Goal: Task Accomplishment & Management: Manage account settings

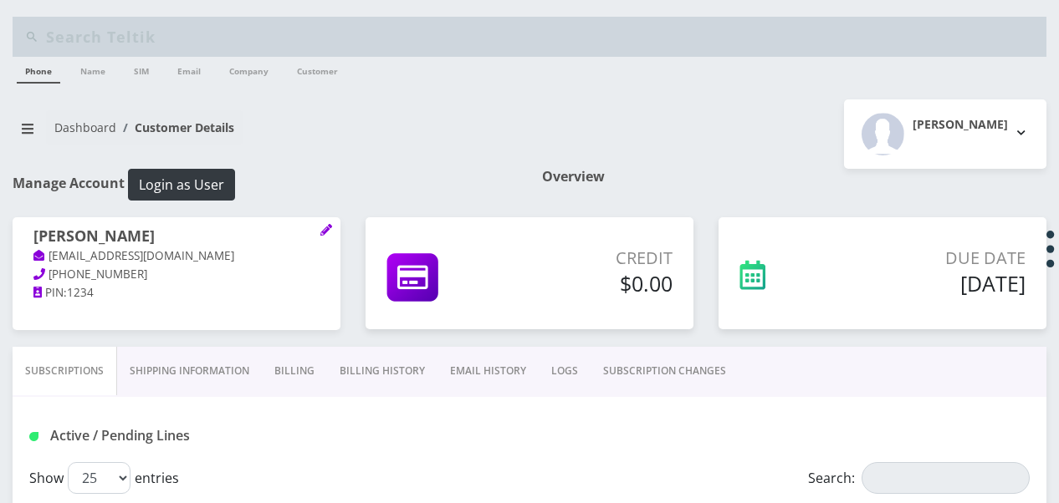
select select "483"
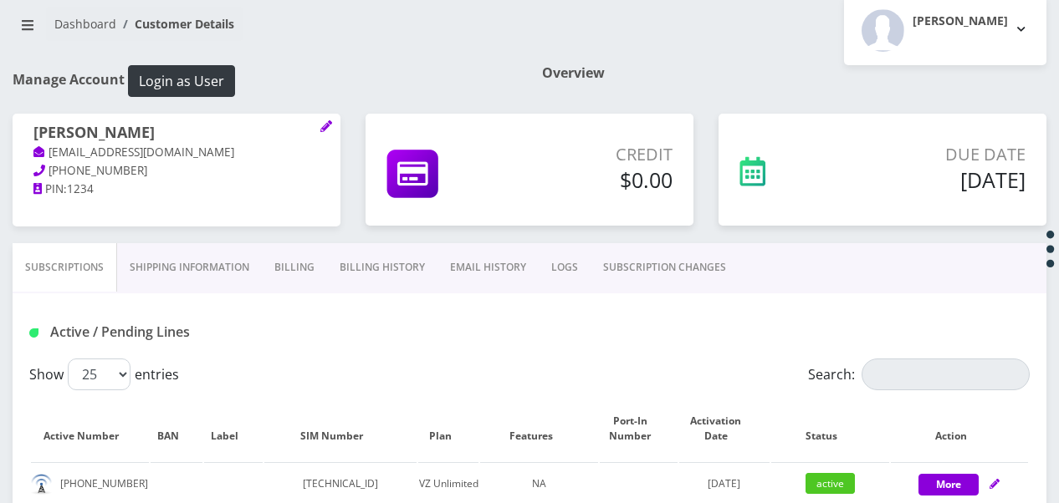
scroll to position [84, 0]
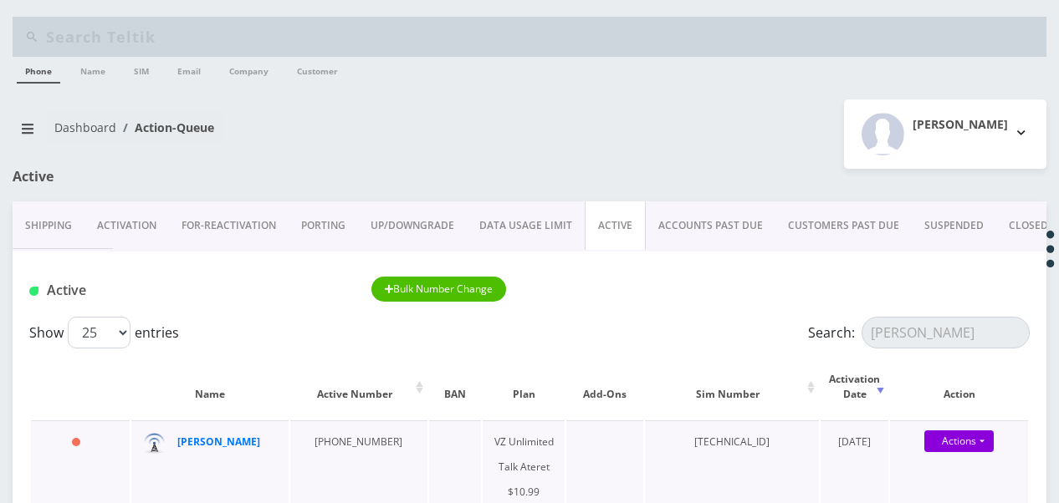
scroll to position [167, 0]
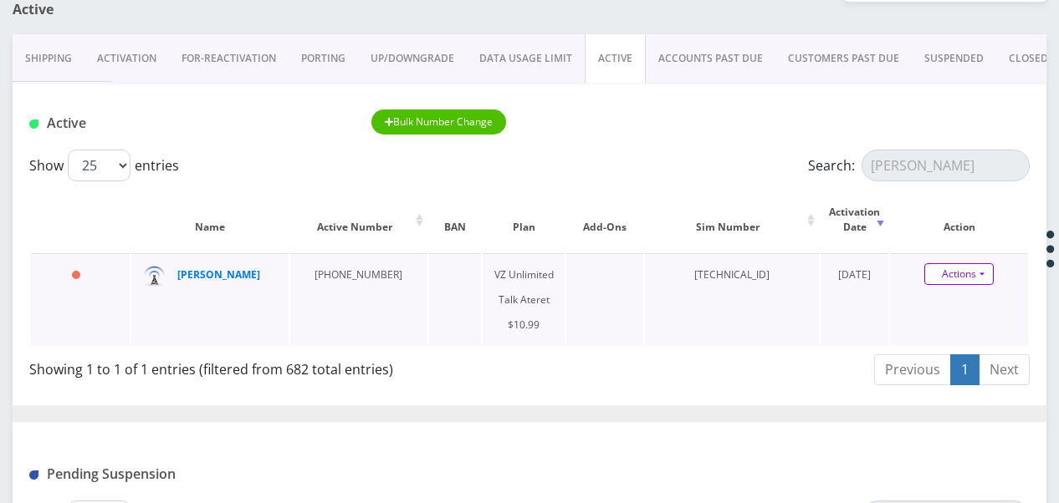
click at [984, 281] on link "Actions" at bounding box center [958, 274] width 69 height 22
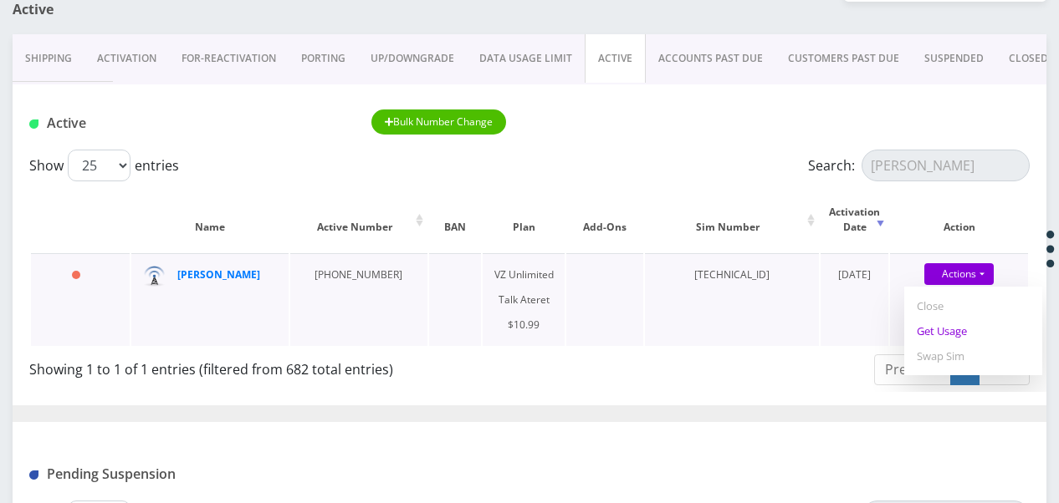
click at [959, 340] on link "Get Usage" at bounding box center [973, 331] width 138 height 25
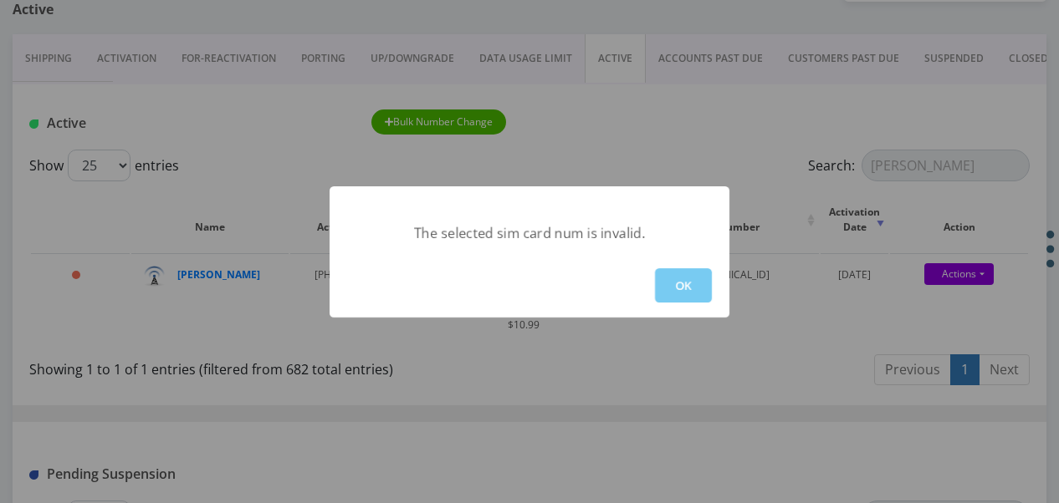
click at [686, 291] on button "OK" at bounding box center [683, 285] width 57 height 34
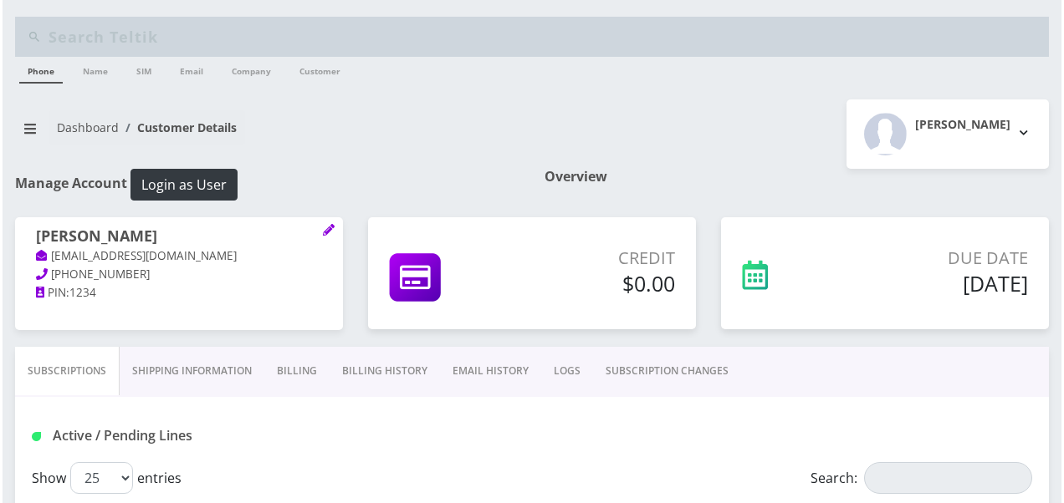
scroll to position [251, 0]
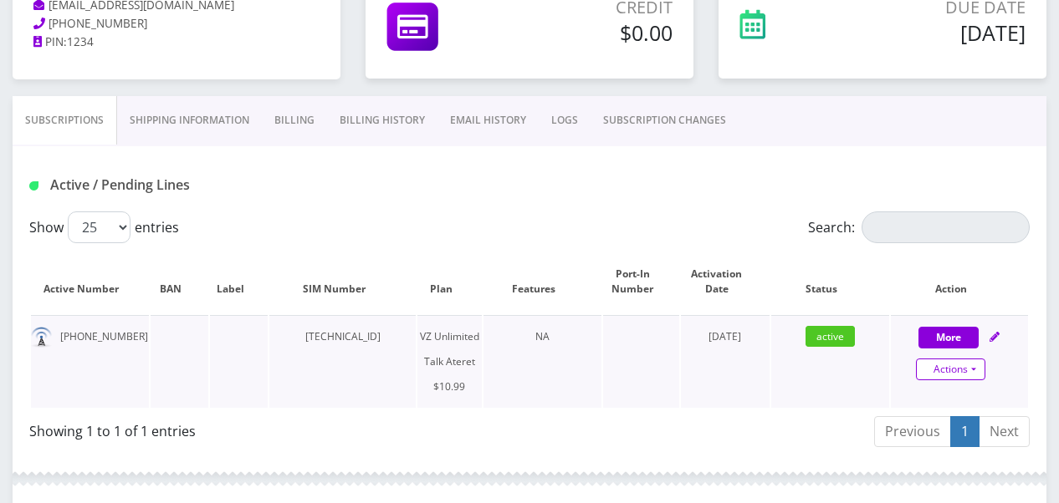
click at [982, 374] on link "Actions" at bounding box center [950, 370] width 69 height 22
select select "483"
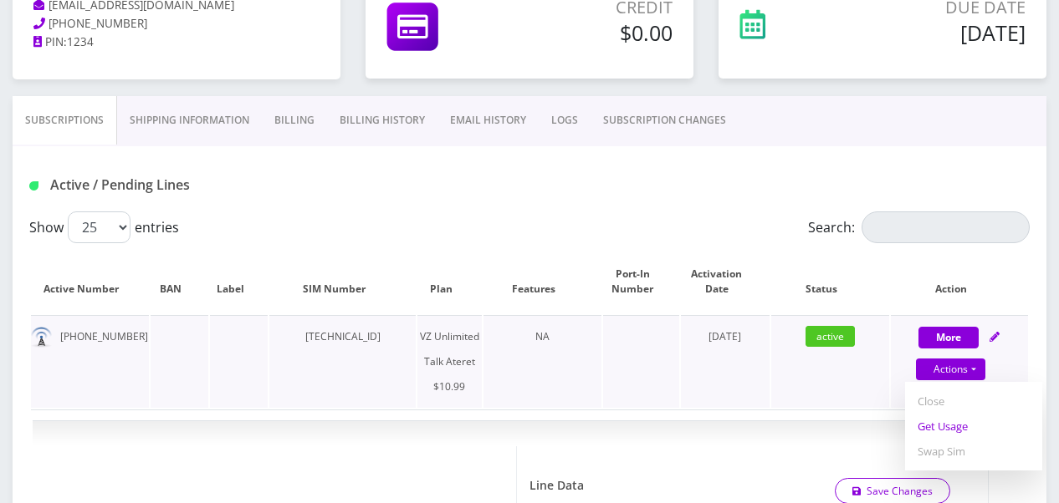
click at [954, 422] on link "Get Usage" at bounding box center [973, 426] width 137 height 25
select select "483"
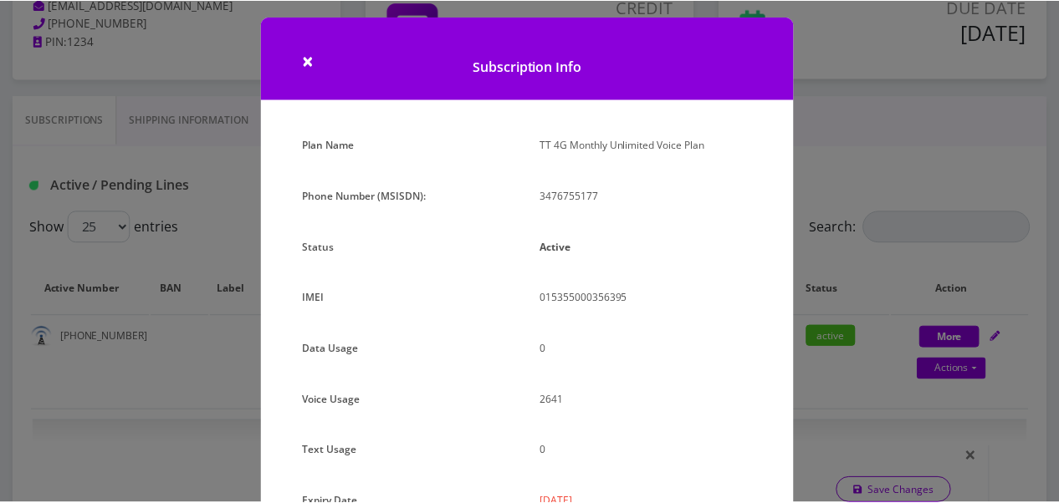
scroll to position [0, 0]
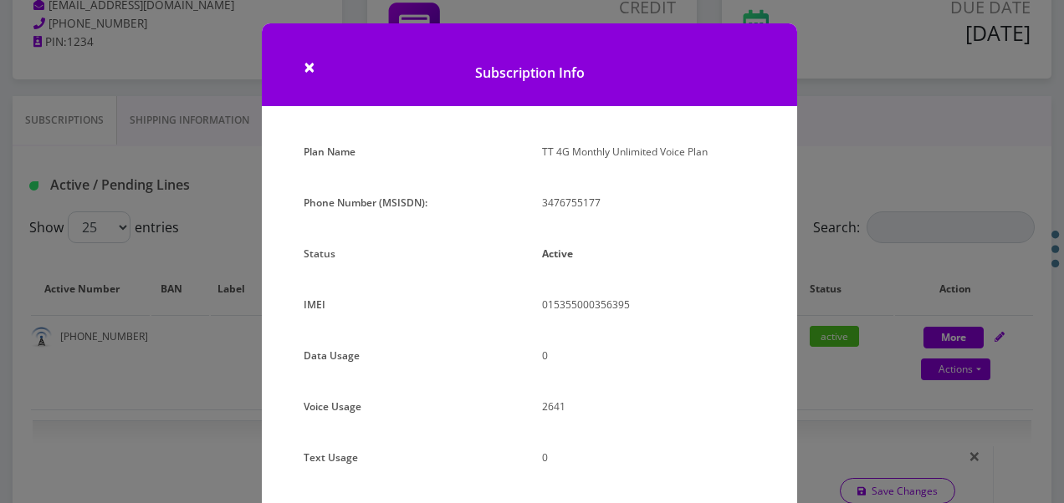
click at [830, 202] on div "× Subscription Info Plan Name TT 4G Monthly Unlimited Voice Plan Phone Number (…" at bounding box center [532, 251] width 1064 height 503
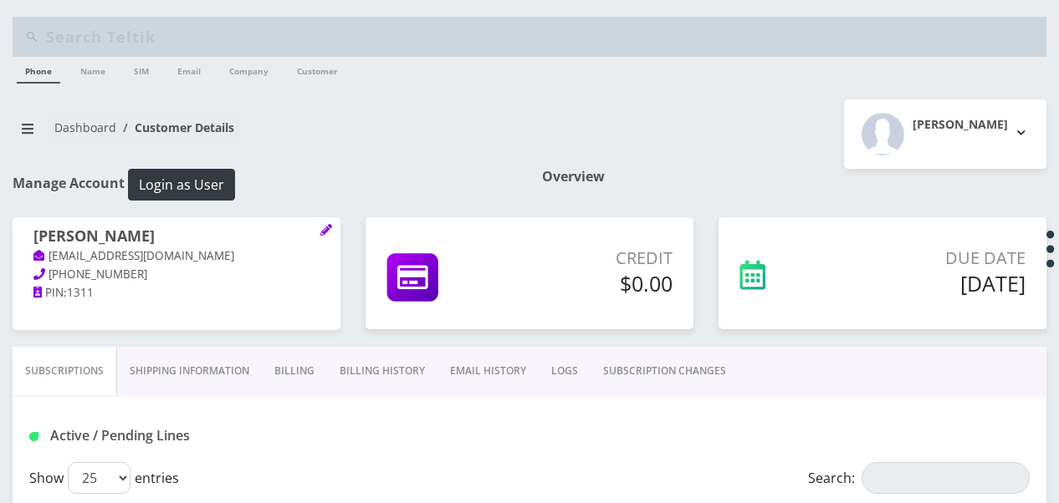
select select "468"
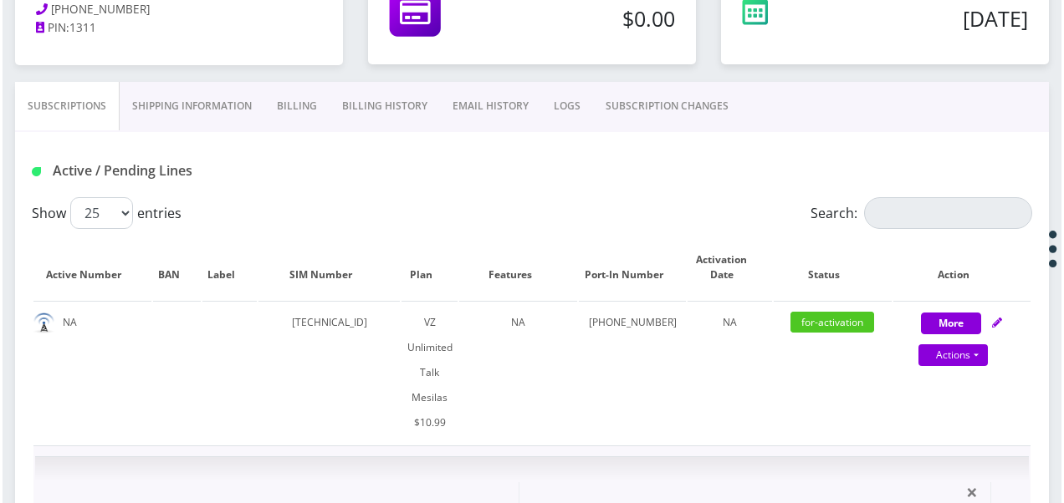
scroll to position [335, 0]
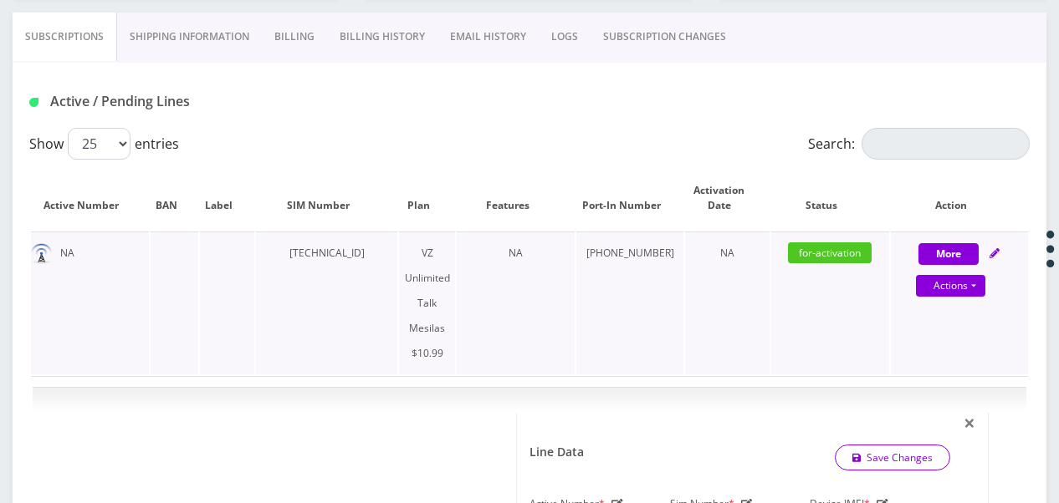
click at [980, 272] on div "More Actions Suspend Close Get Usage Swap Sim Confirm" at bounding box center [959, 266] width 137 height 50
select select "468"
click at [979, 278] on link "Actions" at bounding box center [950, 286] width 69 height 22
click at [961, 342] on link "Get Usage" at bounding box center [973, 342] width 137 height 25
select select "468"
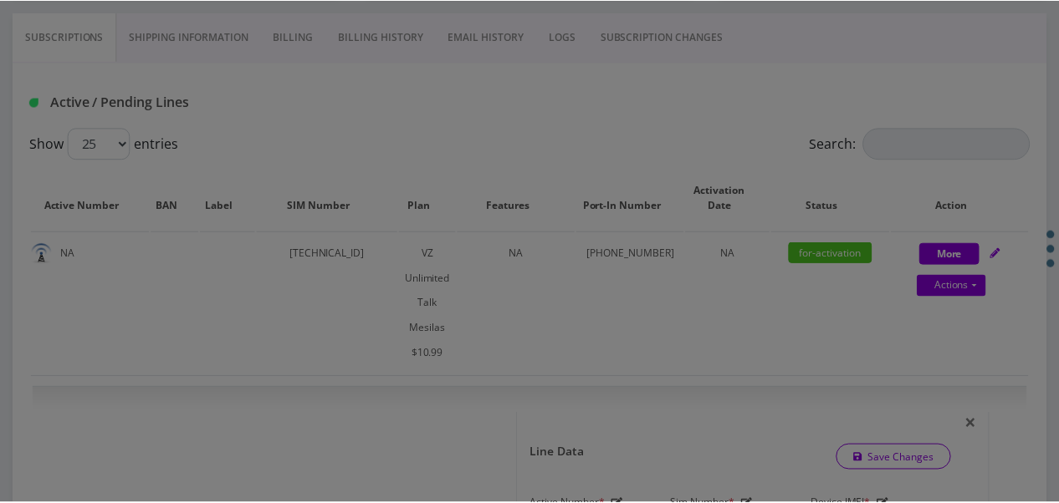
scroll to position [0, 0]
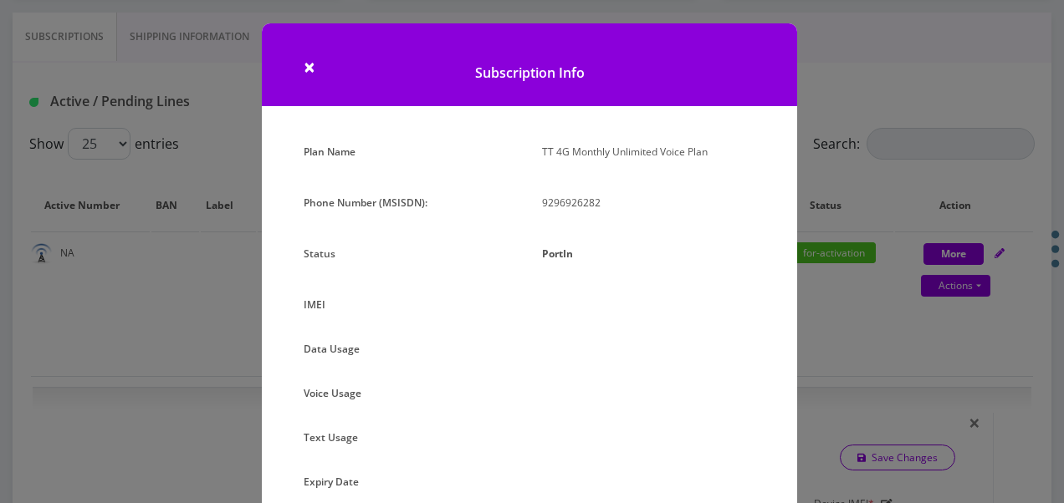
click at [854, 57] on div "× Subscription Info Plan Name TT 4G Monthly Unlimited Voice Plan Phone Number (…" at bounding box center [532, 251] width 1064 height 503
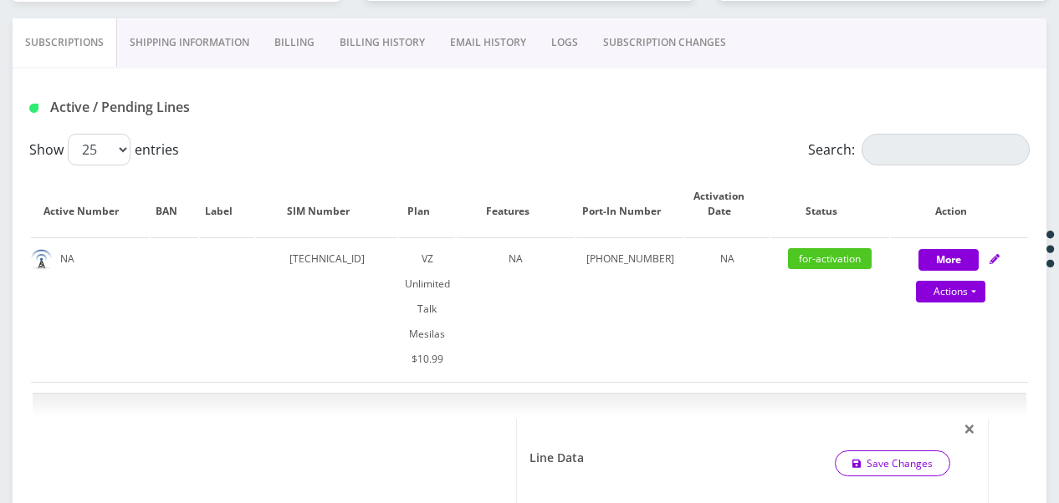
scroll to position [84, 0]
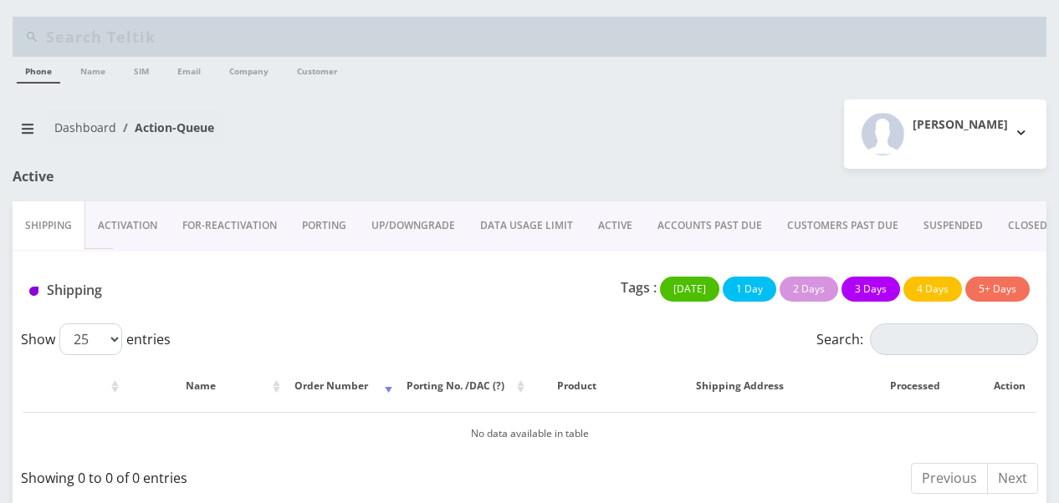
click at [605, 223] on link "ACTIVE" at bounding box center [614, 226] width 59 height 49
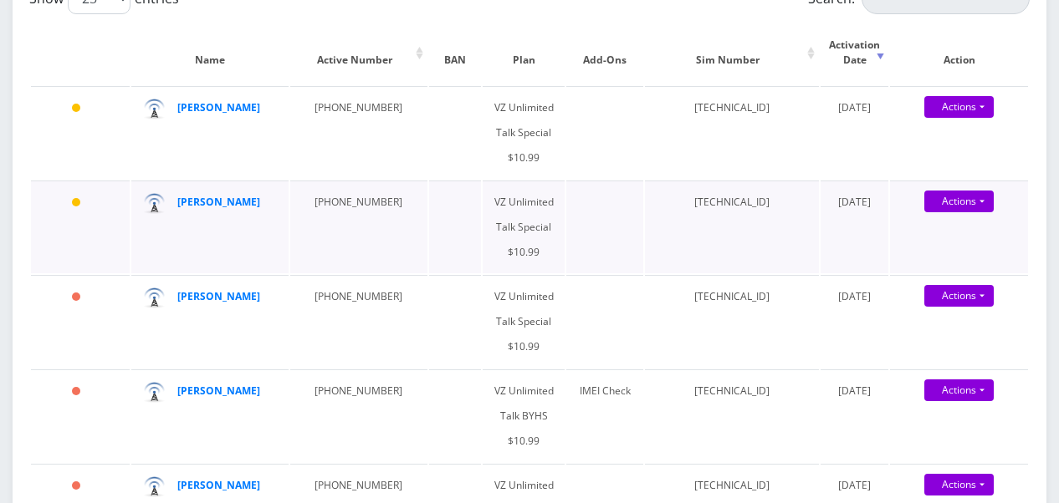
scroll to position [251, 0]
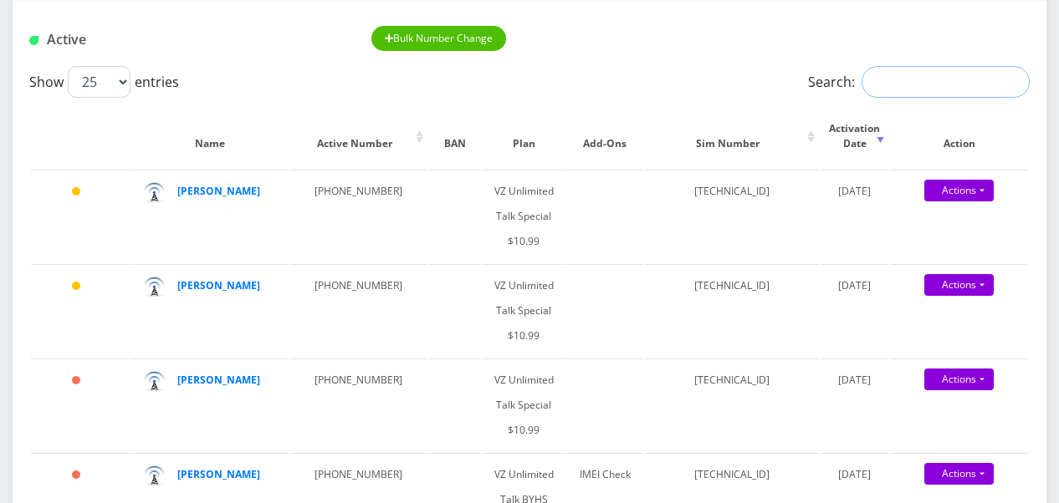
click at [917, 85] on input "Search:" at bounding box center [945, 82] width 168 height 32
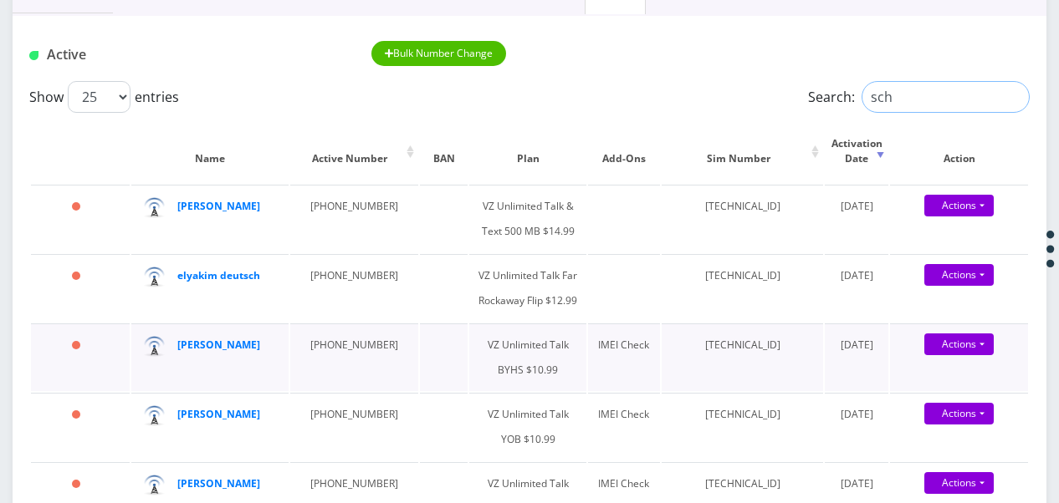
scroll to position [84, 0]
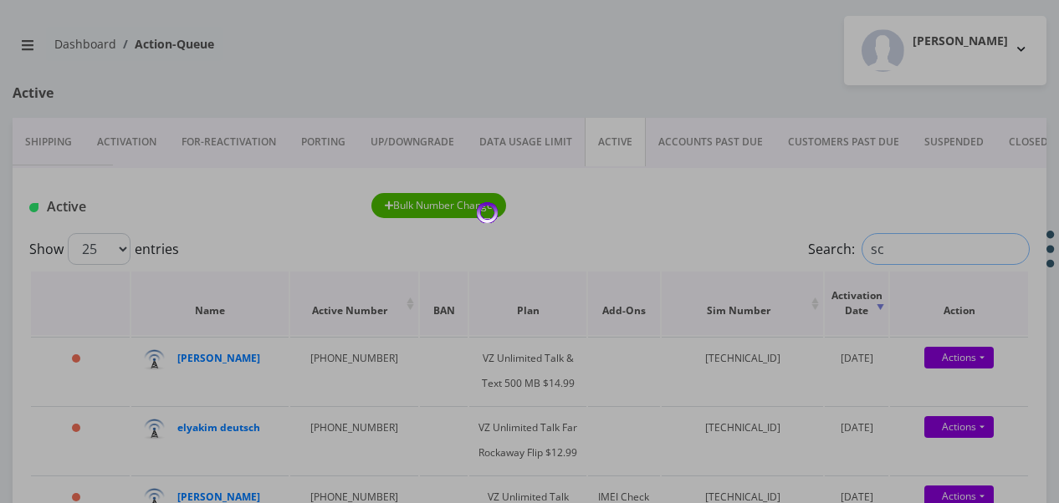
type input "s"
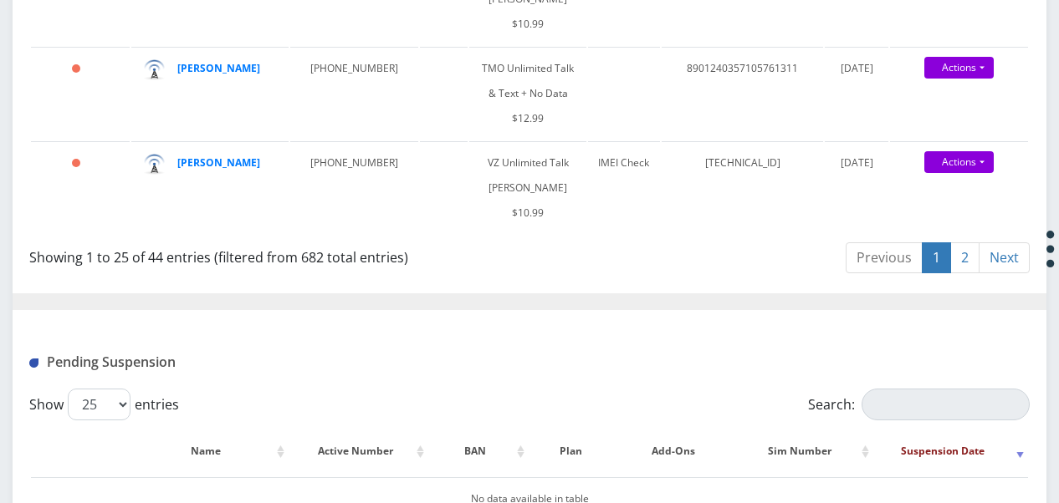
scroll to position [2258, 0]
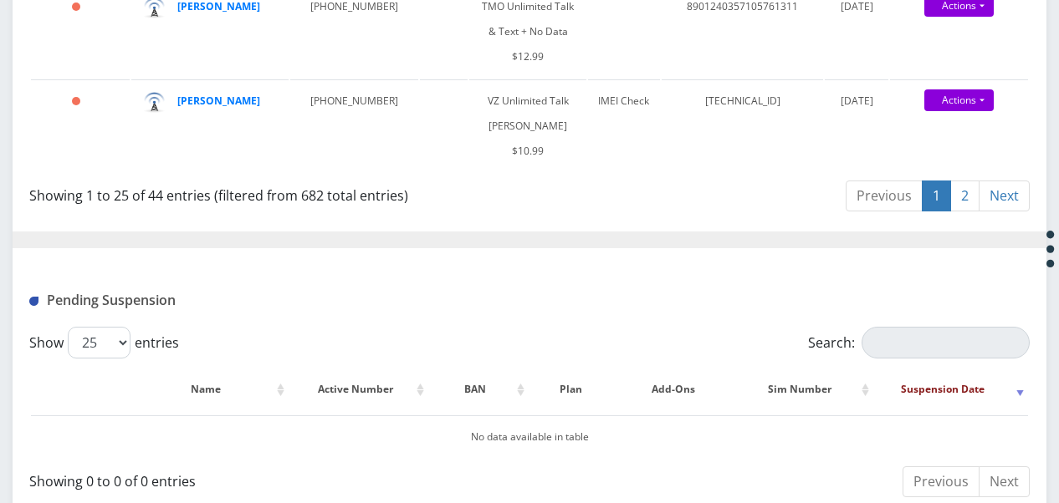
type input "est"
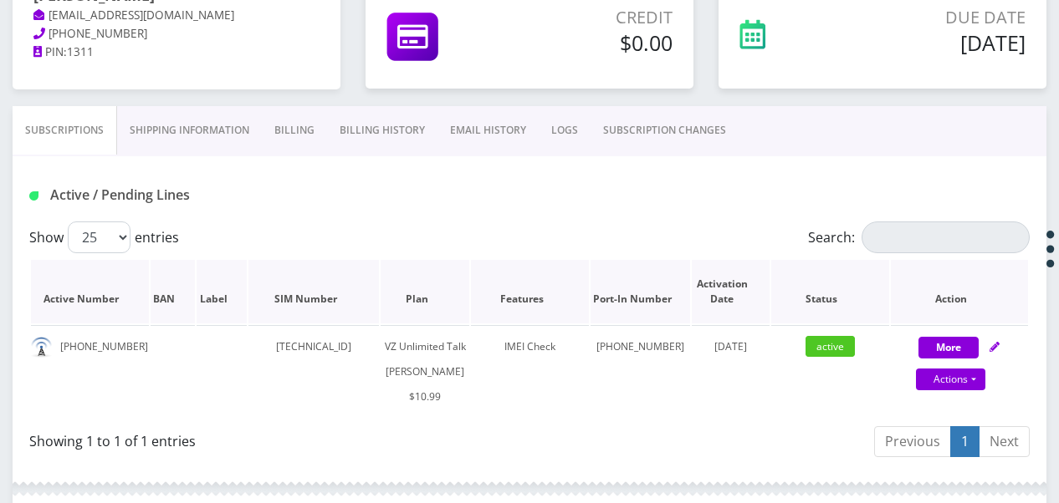
scroll to position [251, 0]
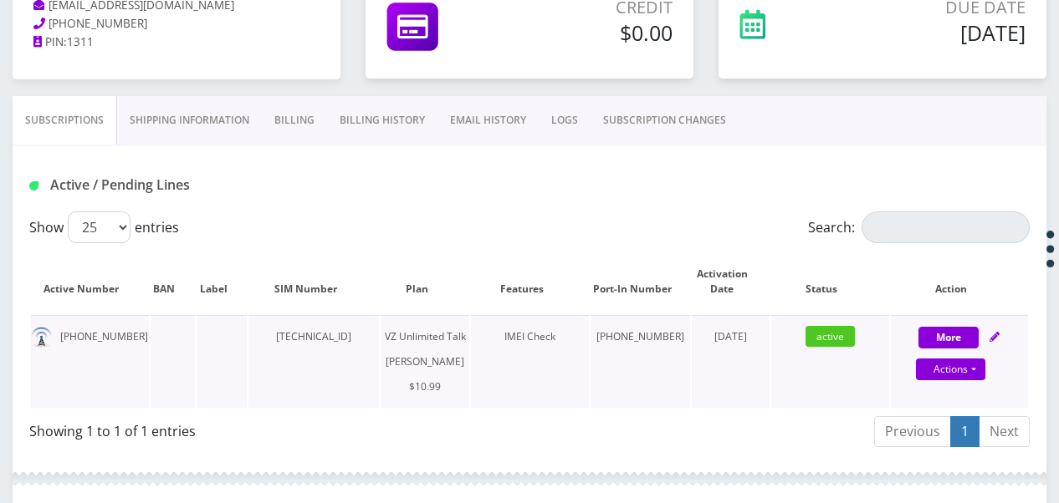
click at [982, 388] on td "More Actions Suspend Close Unpause Get Usage Swap Sim Confirm" at bounding box center [959, 361] width 137 height 93
select select "366"
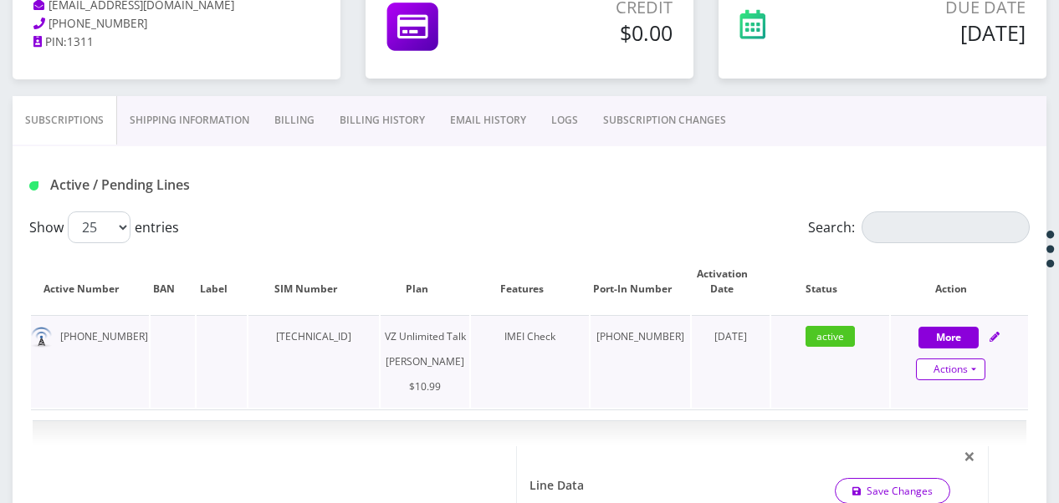
click at [978, 363] on link "Actions" at bounding box center [950, 370] width 69 height 22
select select "366"
click at [952, 470] on link "Swap Sim" at bounding box center [973, 476] width 137 height 25
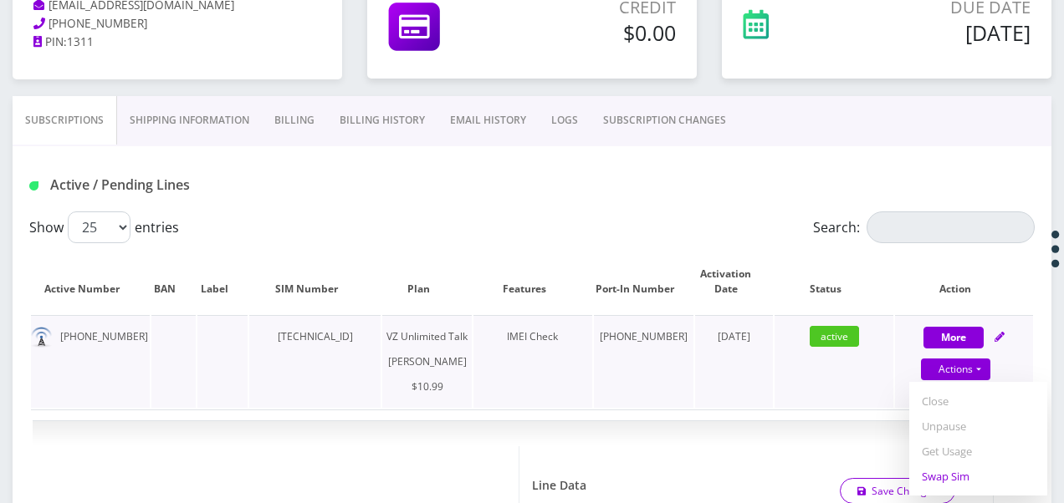
select select "366"
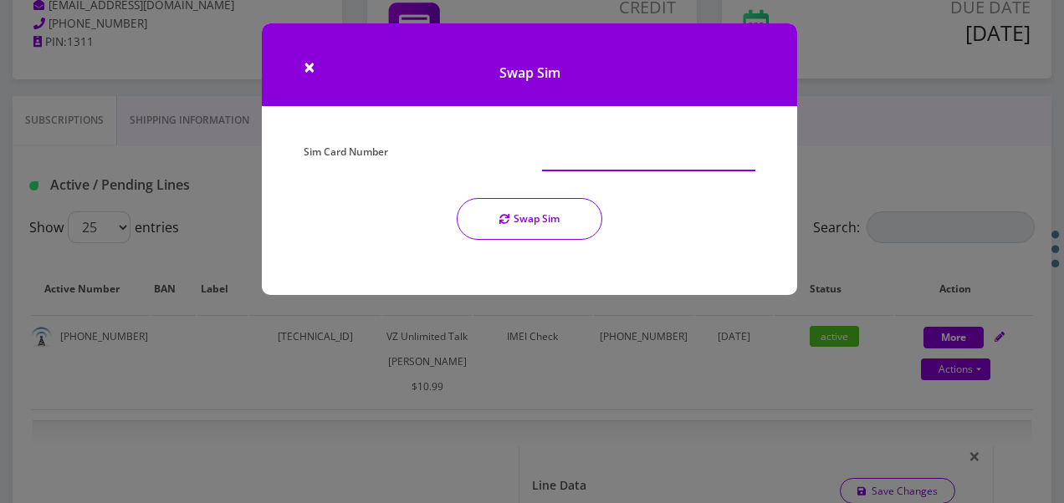
click at [641, 169] on input "Sim Card Number" at bounding box center [648, 156] width 213 height 32
type input "[TECHNICAL_ID]"
click at [595, 205] on button "Swap Sim" at bounding box center [530, 219] width 146 height 42
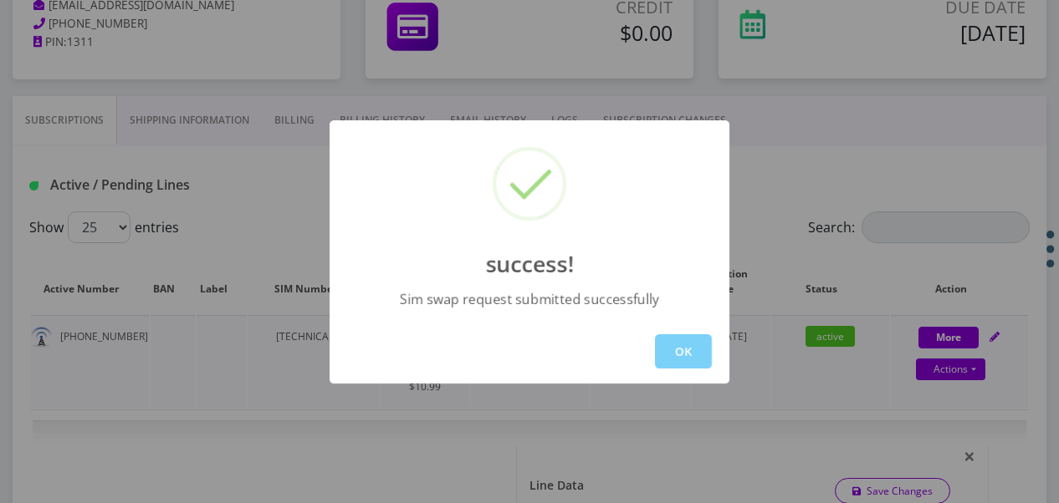
click at [656, 339] on button "OK" at bounding box center [683, 352] width 57 height 34
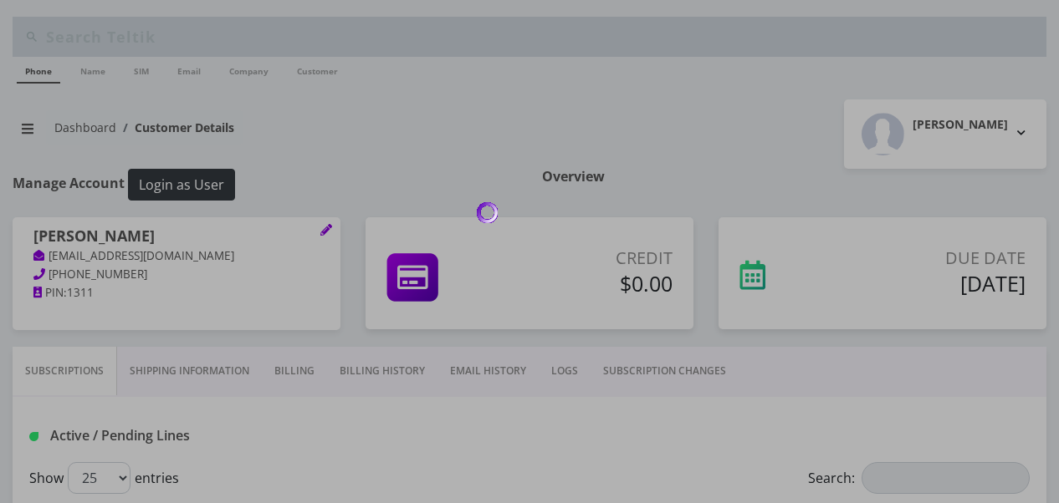
scroll to position [251, 0]
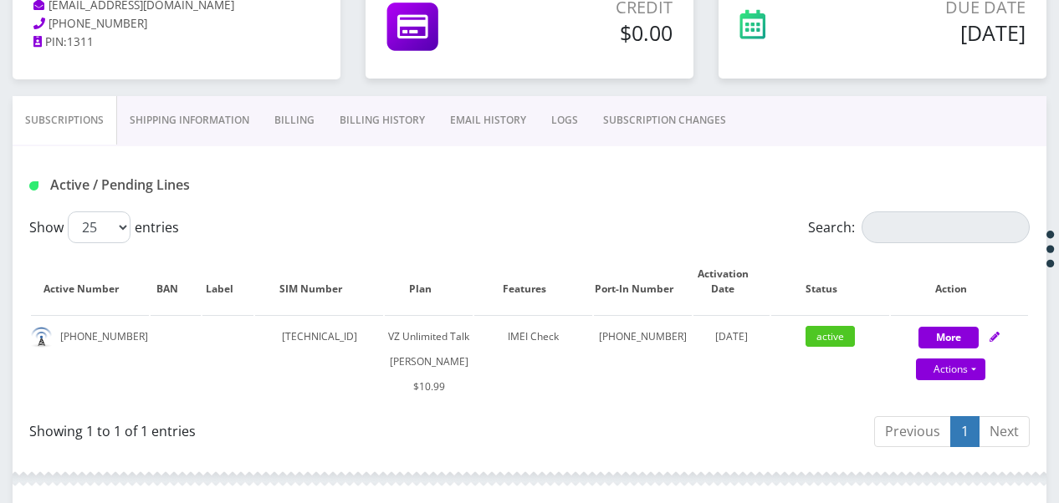
click at [632, 125] on link "SUBSCRIPTION CHANGES" at bounding box center [664, 120] width 148 height 49
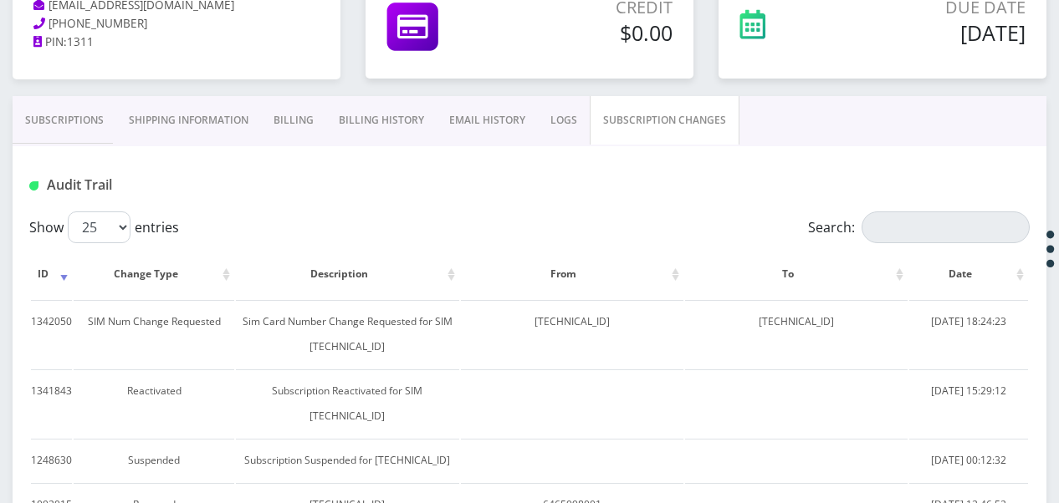
click at [86, 103] on link "Subscriptions" at bounding box center [65, 120] width 104 height 49
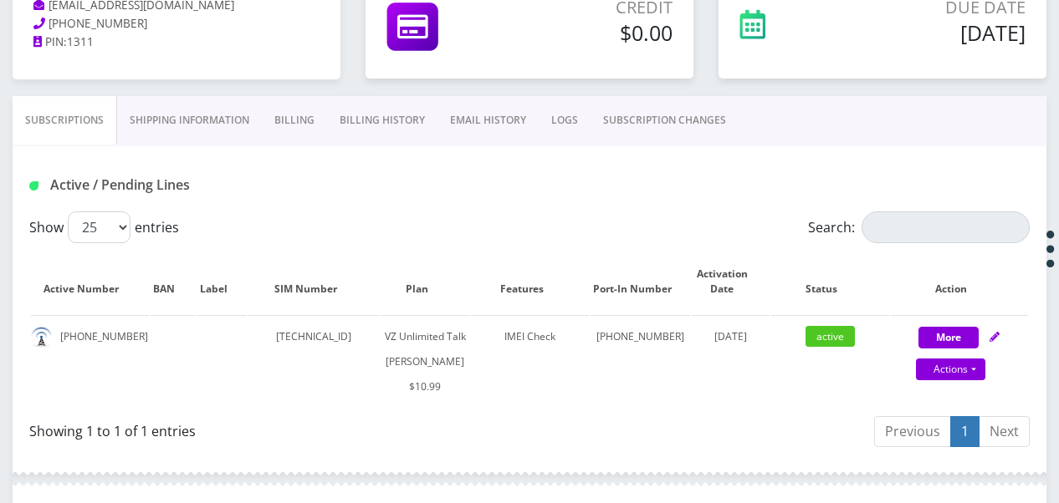
click at [636, 110] on link "SUBSCRIPTION CHANGES" at bounding box center [664, 120] width 148 height 49
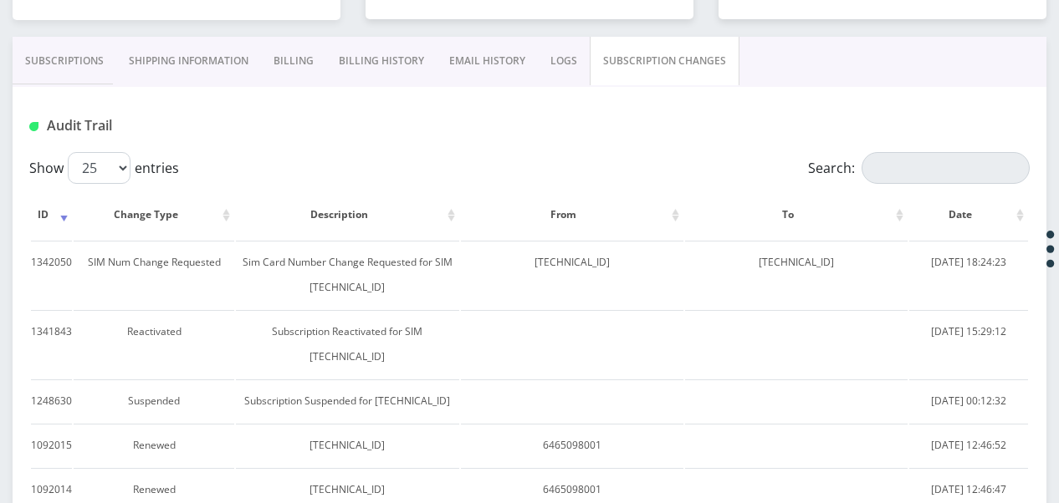
scroll to position [335, 0]
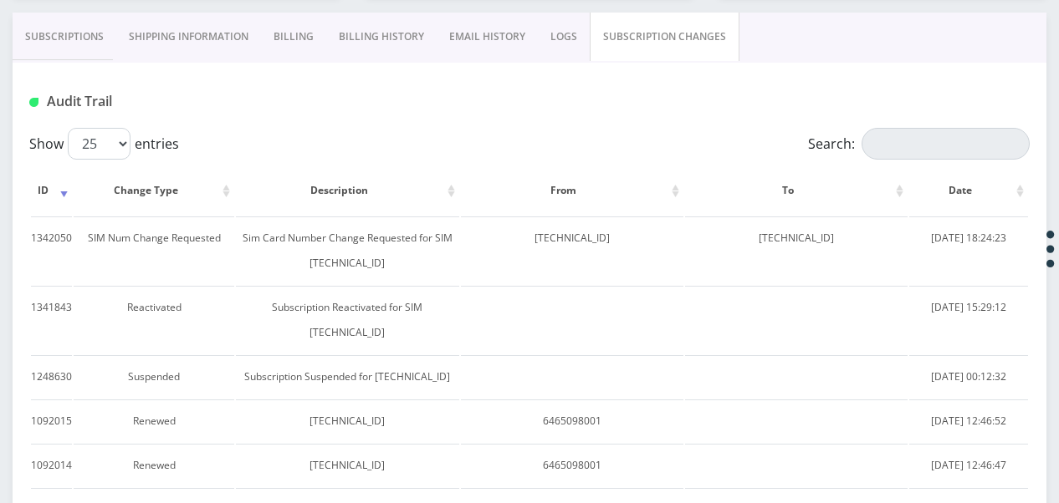
click at [89, 28] on link "Subscriptions" at bounding box center [65, 37] width 104 height 49
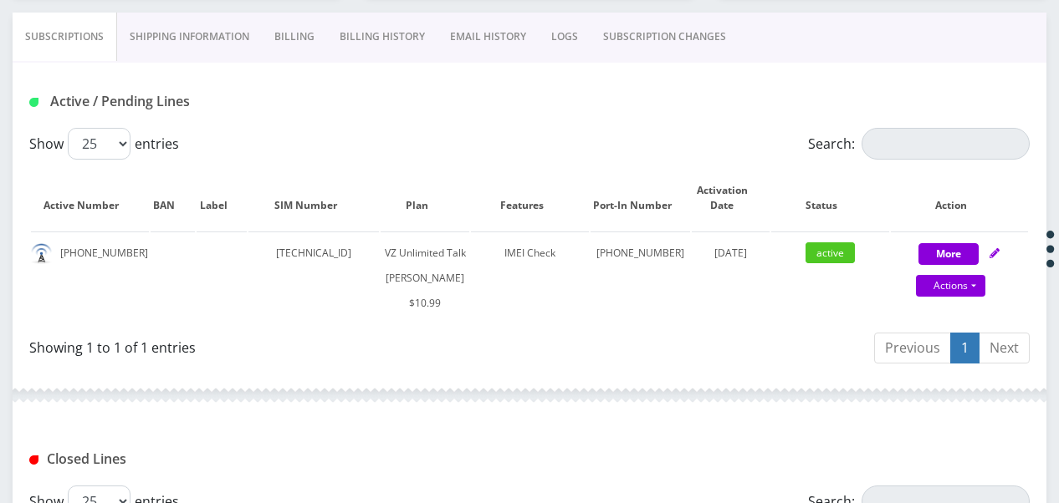
click at [639, 52] on link "SUBSCRIPTION CHANGES" at bounding box center [664, 37] width 148 height 49
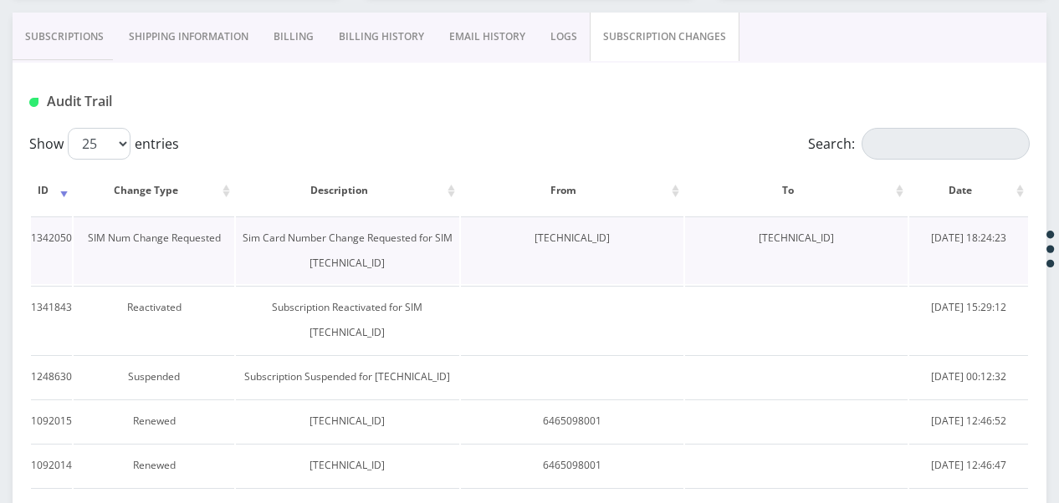
drag, startPoint x: 736, startPoint y: 238, endPoint x: 858, endPoint y: 242, distance: 122.1
click at [858, 242] on td "[TECHNICAL_ID]" at bounding box center [796, 251] width 222 height 68
drag, startPoint x: 858, startPoint y: 242, endPoint x: 814, endPoint y: 234, distance: 45.0
drag, startPoint x: 814, startPoint y: 234, endPoint x: 607, endPoint y: 222, distance: 206.9
click at [602, 220] on td "[TECHNICAL_ID]" at bounding box center [572, 251] width 222 height 68
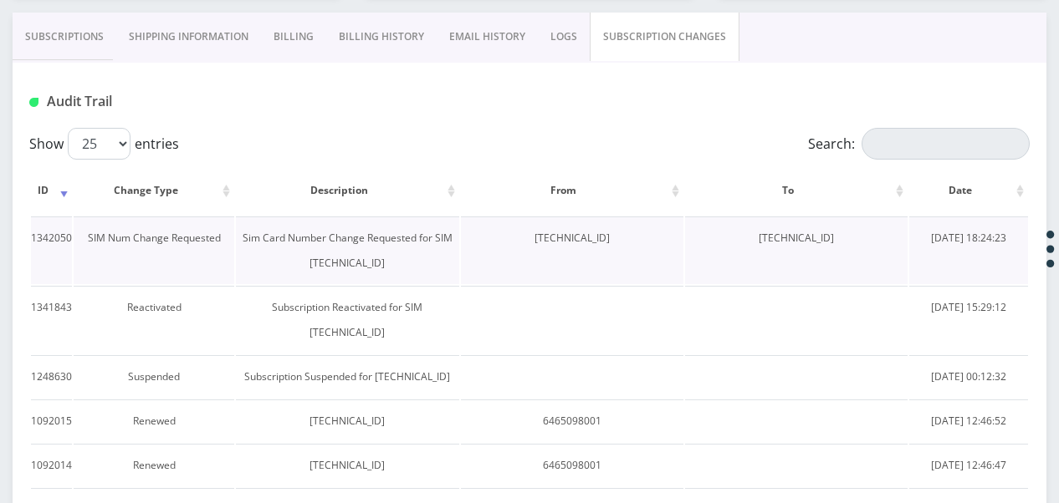
drag, startPoint x: 612, startPoint y: 232, endPoint x: 491, endPoint y: 222, distance: 121.7
click at [491, 222] on td "[TECHNICAL_ID]" at bounding box center [572, 251] width 222 height 68
drag, startPoint x: 491, startPoint y: 222, endPoint x: 508, endPoint y: 227, distance: 18.3
copy td "[TECHNICAL_ID]"
click at [89, 30] on link "Subscriptions" at bounding box center [65, 37] width 104 height 49
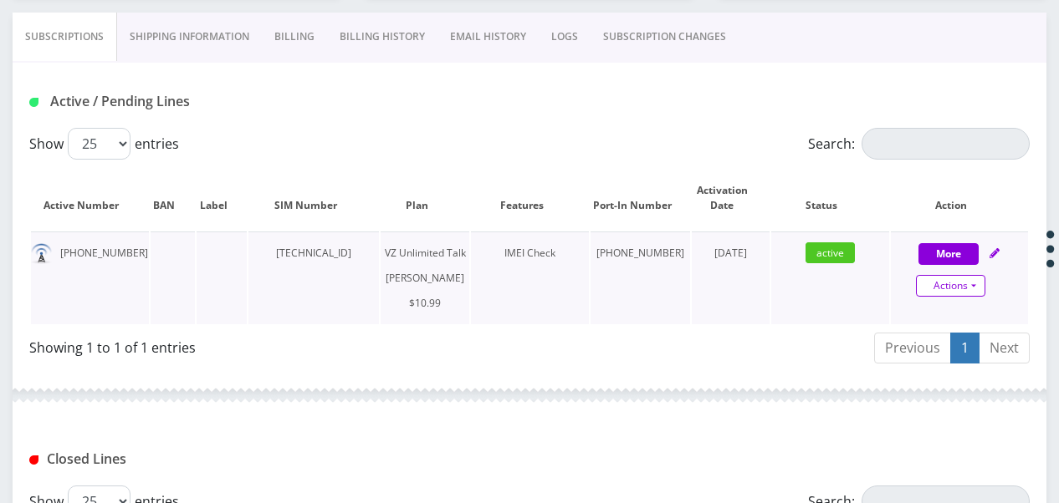
click at [984, 277] on link "Actions" at bounding box center [950, 286] width 69 height 22
select select "366"
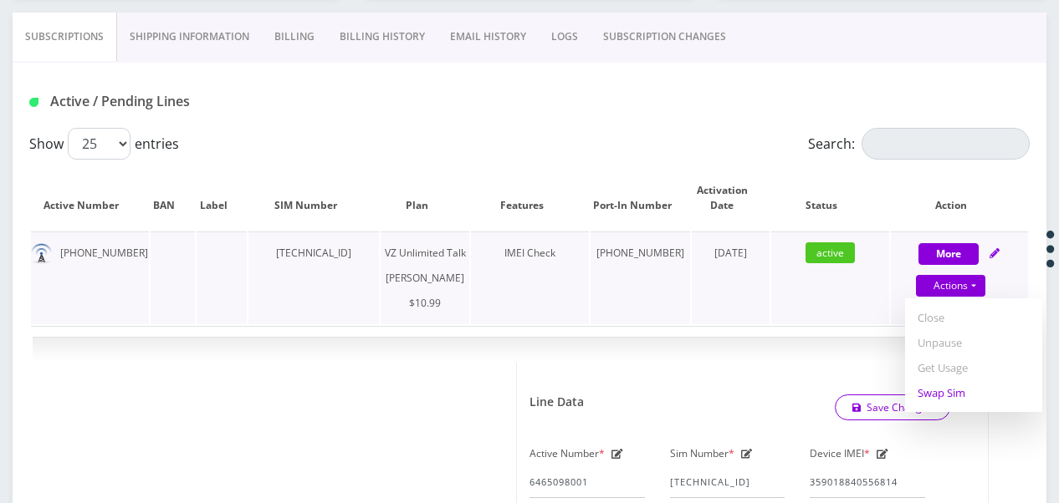
click at [962, 387] on link "Swap Sim" at bounding box center [973, 393] width 137 height 25
select select "366"
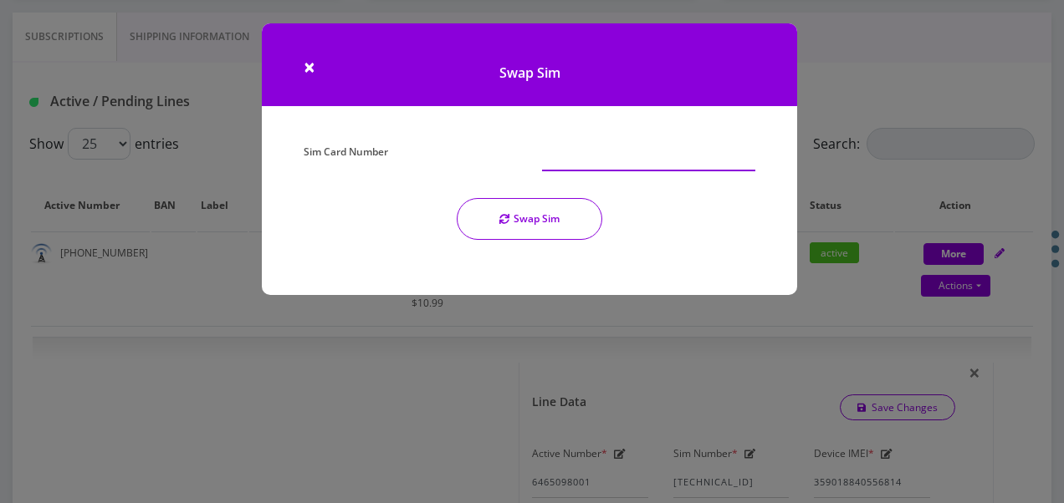
paste input "[TECHNICAL_ID]"
type input "[TECHNICAL_ID]"
click at [550, 229] on button "Swap Sim" at bounding box center [530, 219] width 146 height 42
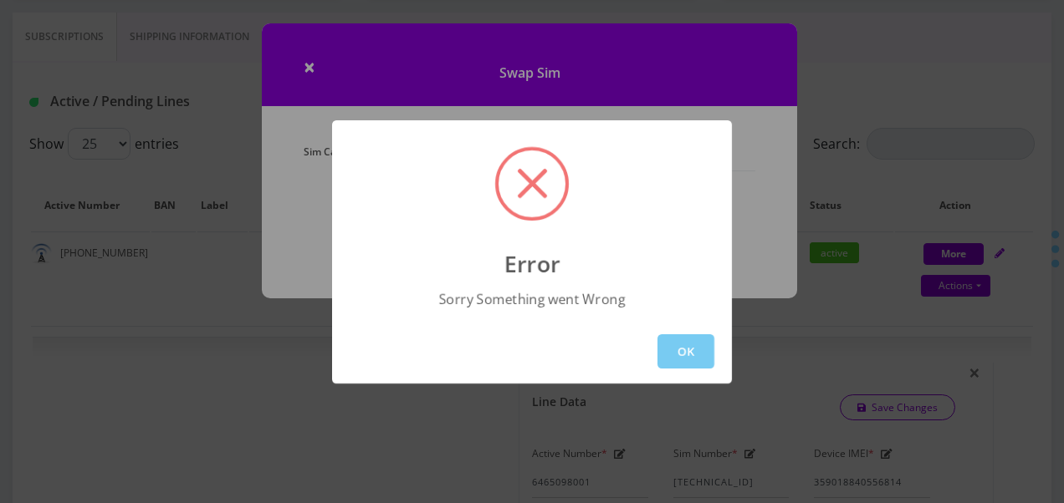
click at [685, 343] on button "OK" at bounding box center [685, 352] width 57 height 34
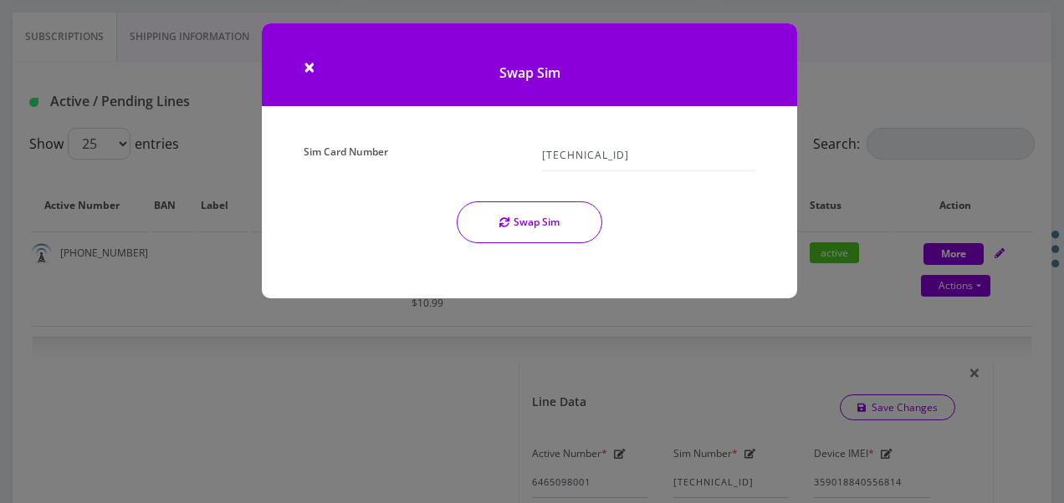
click at [507, 222] on icon "submit" at bounding box center [504, 222] width 10 height 10
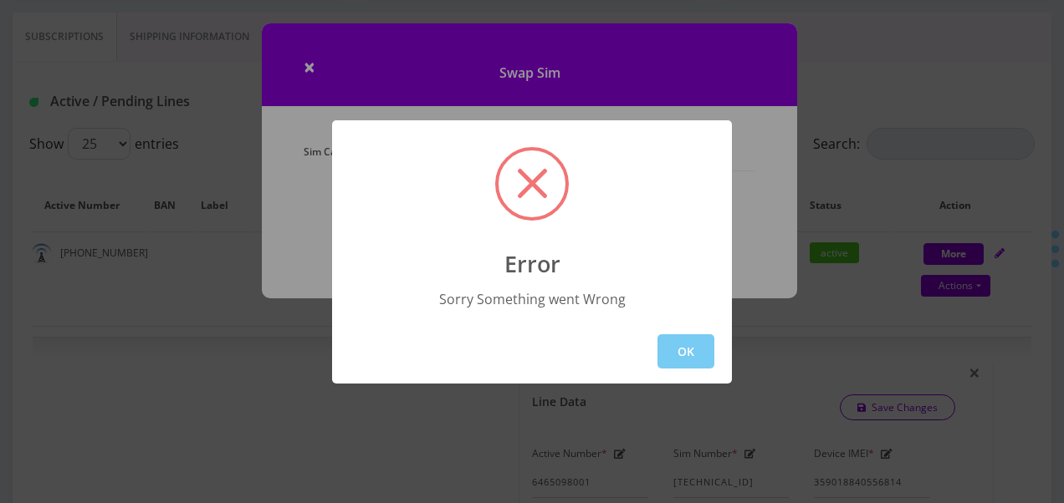
click at [673, 348] on button "OK" at bounding box center [685, 352] width 57 height 34
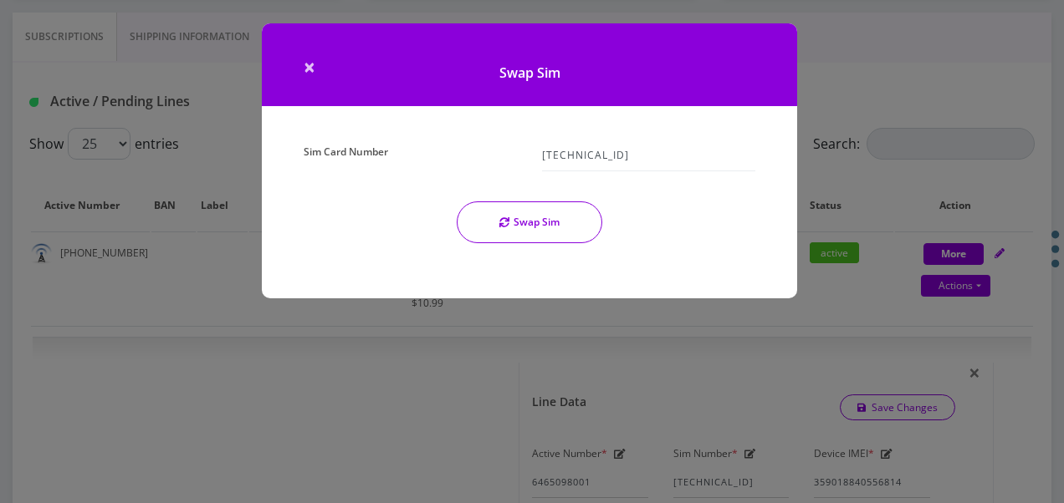
drag, startPoint x: 293, startPoint y: 66, endPoint x: 304, endPoint y: 67, distance: 10.9
click at [296, 67] on h1 "Swap Sim" at bounding box center [529, 64] width 535 height 83
drag, startPoint x: 304, startPoint y: 67, endPoint x: 319, endPoint y: 70, distance: 16.2
click at [304, 67] on span "×" at bounding box center [310, 67] width 12 height 28
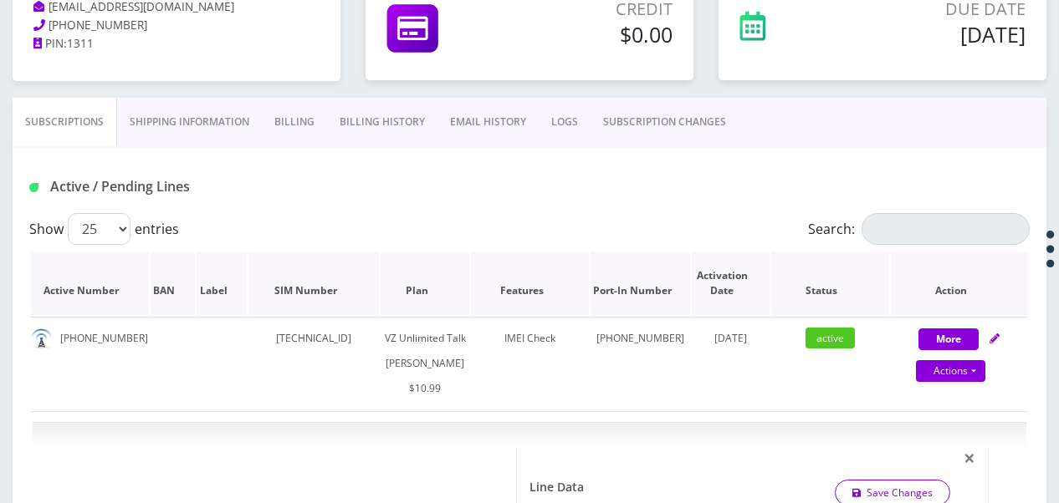
scroll to position [167, 0]
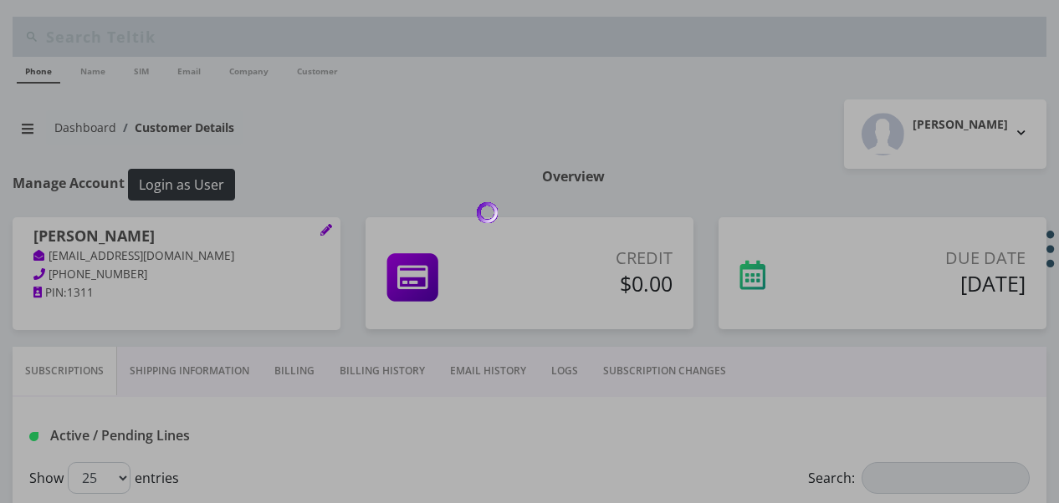
scroll to position [167, 0]
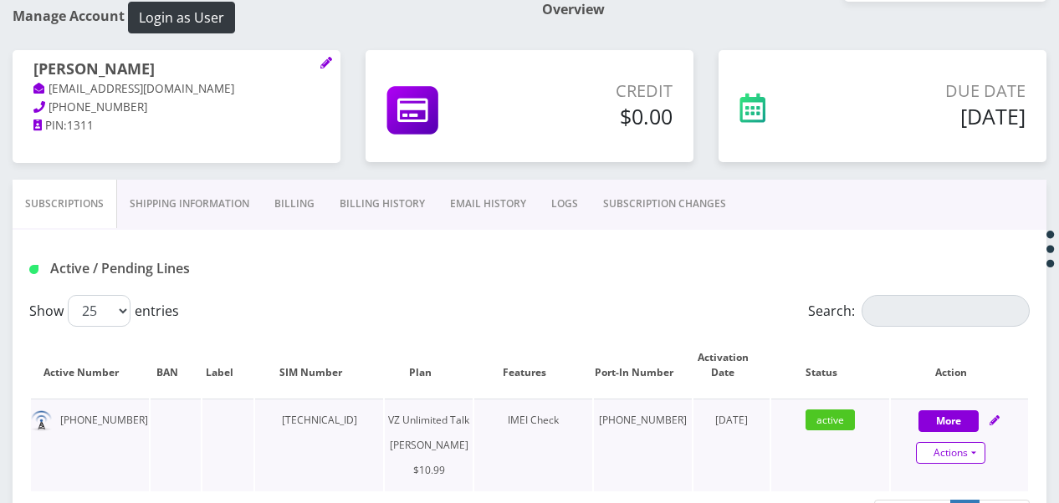
click at [971, 450] on link "Actions" at bounding box center [950, 453] width 69 height 22
select select "366"
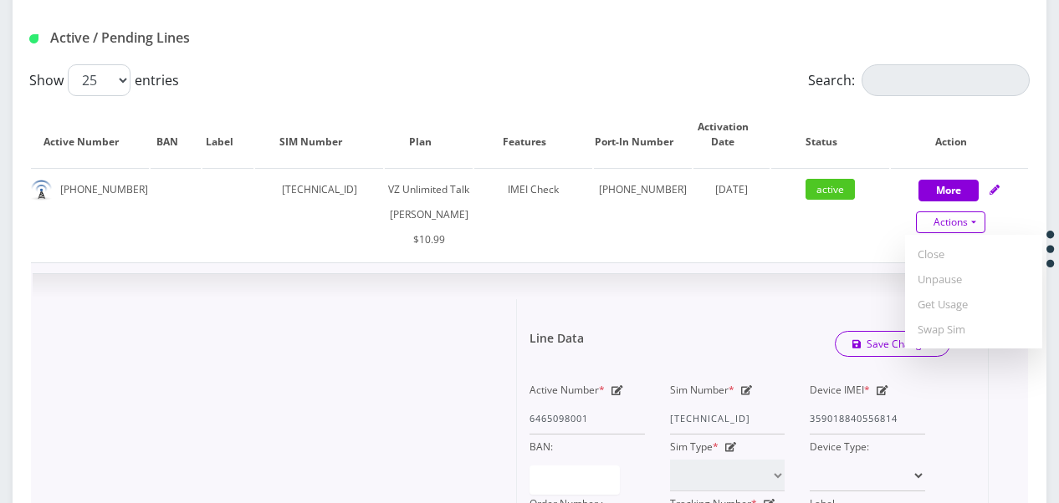
scroll to position [418, 0]
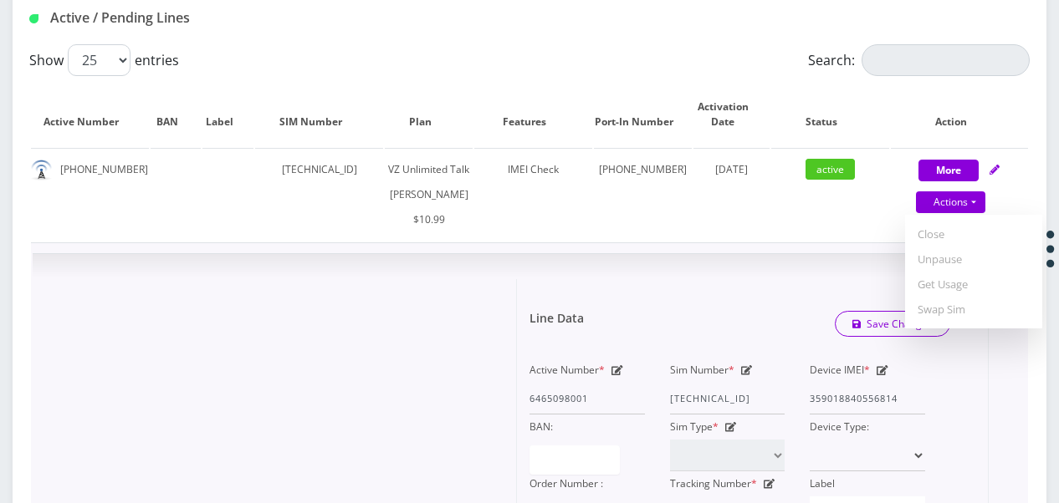
click at [743, 376] on icon at bounding box center [747, 370] width 12 height 10
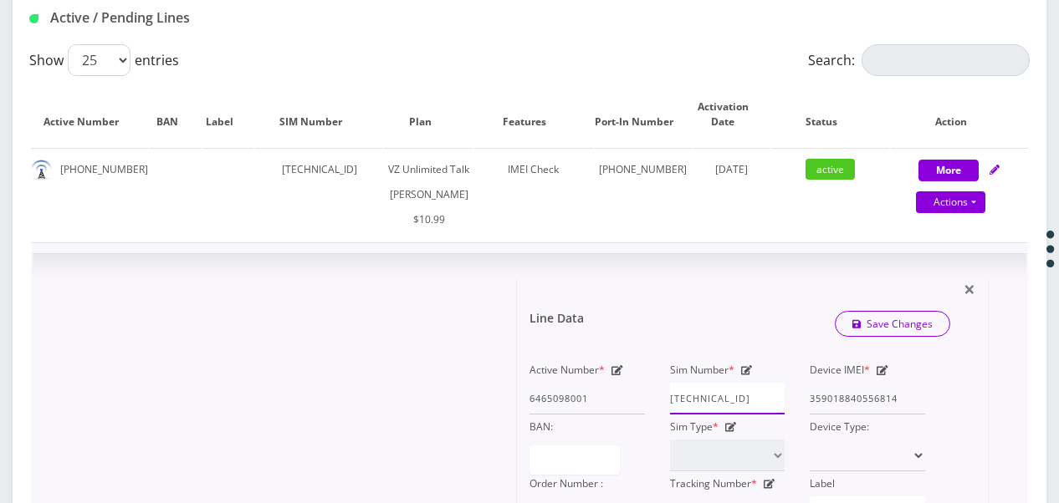
scroll to position [0, 7]
click at [813, 410] on div "Active Number * 6465098001 Sim Number * 89148000010413034950 Device IMEI * 3590…" at bounding box center [727, 443] width 421 height 171
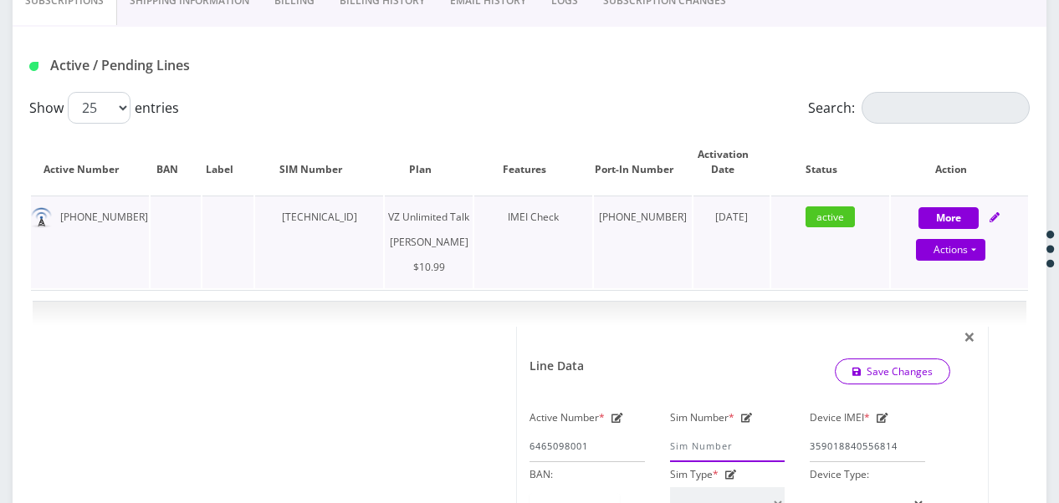
scroll to position [335, 0]
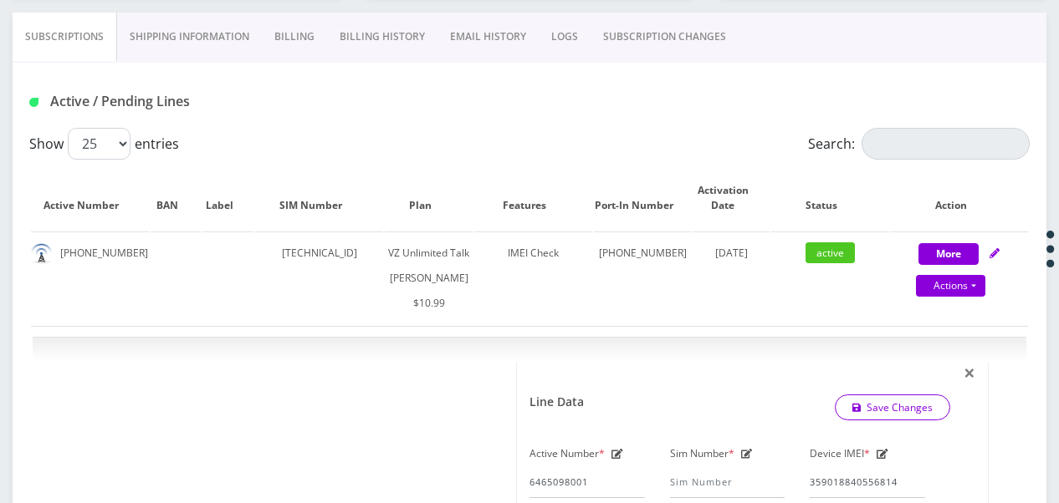
click at [667, 30] on link "SUBSCRIPTION CHANGES" at bounding box center [664, 37] width 148 height 49
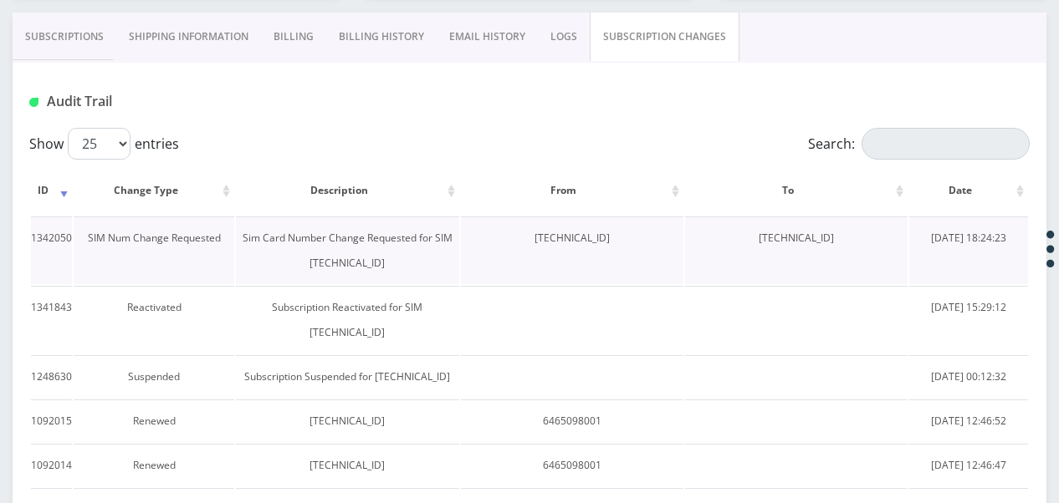
drag, startPoint x: 612, startPoint y: 238, endPoint x: 755, endPoint y: 248, distance: 143.4
click at [755, 248] on tr "1342050 SIM Num Change Requested Sim Card Number Change Requested for SIM 89148…" at bounding box center [529, 251] width 997 height 68
click at [752, 248] on td "[TECHNICAL_ID]" at bounding box center [796, 251] width 222 height 68
click at [741, 236] on td "[TECHNICAL_ID]" at bounding box center [796, 251] width 222 height 68
click at [749, 238] on td "[TECHNICAL_ID]" at bounding box center [796, 251] width 222 height 68
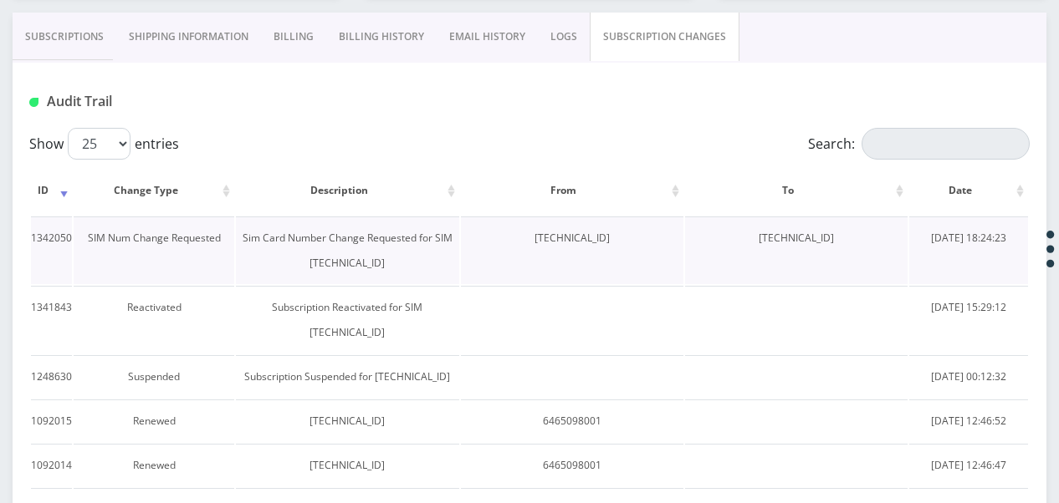
drag, startPoint x: 738, startPoint y: 236, endPoint x: 879, endPoint y: 245, distance: 141.6
click at [879, 245] on td "[TECHNICAL_ID]" at bounding box center [796, 251] width 222 height 68
drag, startPoint x: 879, startPoint y: 245, endPoint x: 840, endPoint y: 242, distance: 39.4
copy td "[TECHNICAL_ID]"
click at [76, 37] on link "Subscriptions" at bounding box center [65, 37] width 104 height 49
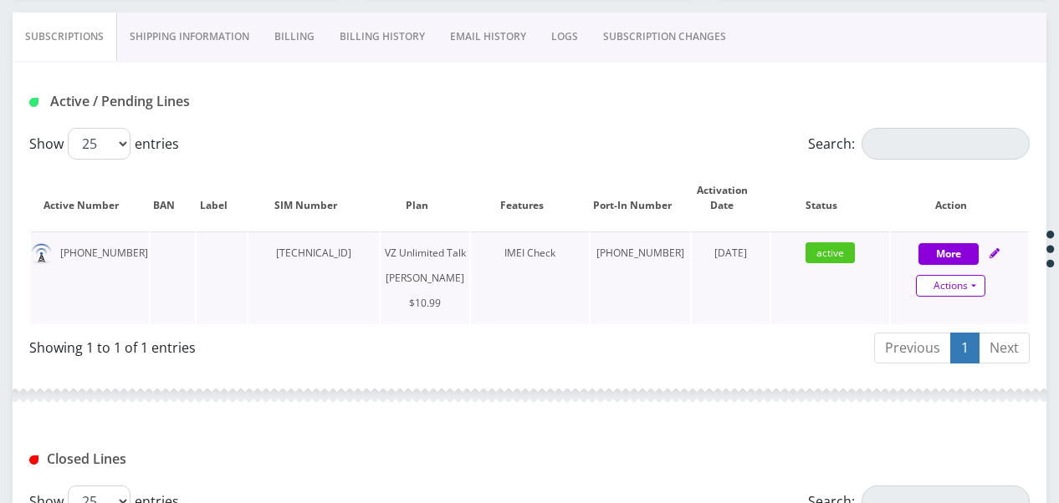
click at [965, 291] on link "Actions" at bounding box center [950, 286] width 69 height 22
select select "366"
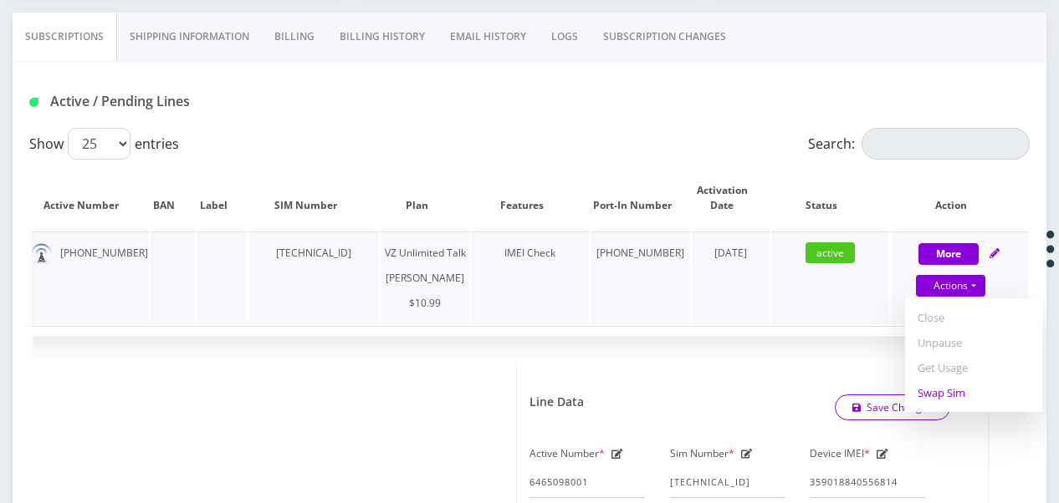
click at [953, 392] on link "Swap Sim" at bounding box center [973, 393] width 137 height 25
select select "366"
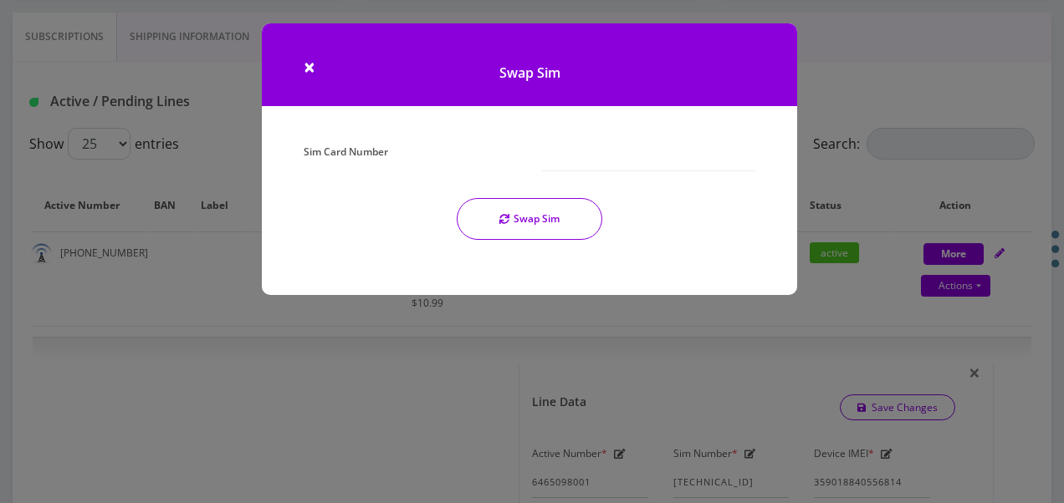
click at [301, 65] on h1 "Swap Sim" at bounding box center [529, 64] width 535 height 83
click at [304, 65] on span "×" at bounding box center [310, 67] width 12 height 28
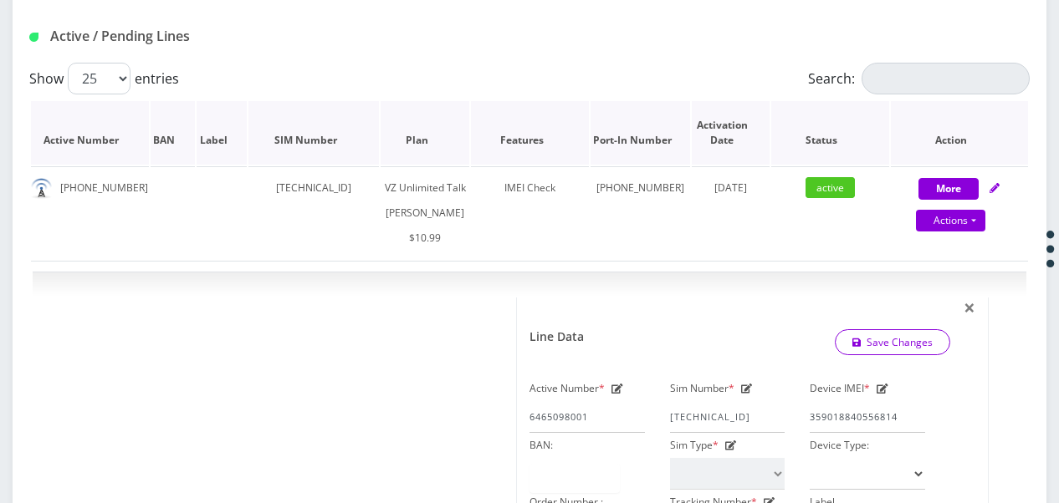
scroll to position [502, 0]
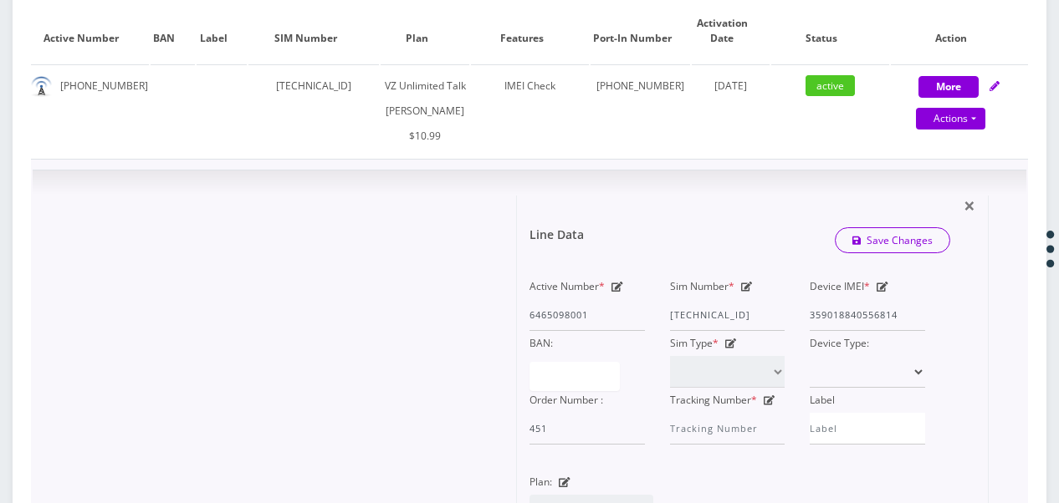
click at [742, 292] on icon at bounding box center [747, 287] width 12 height 10
drag, startPoint x: 672, startPoint y: 340, endPoint x: 756, endPoint y: 340, distance: 84.5
click at [808, 343] on div "Active Number * 6465098001 Sim Number * 89148000010413034950 Device IMEI * 3590…" at bounding box center [727, 359] width 421 height 171
paste input "166"
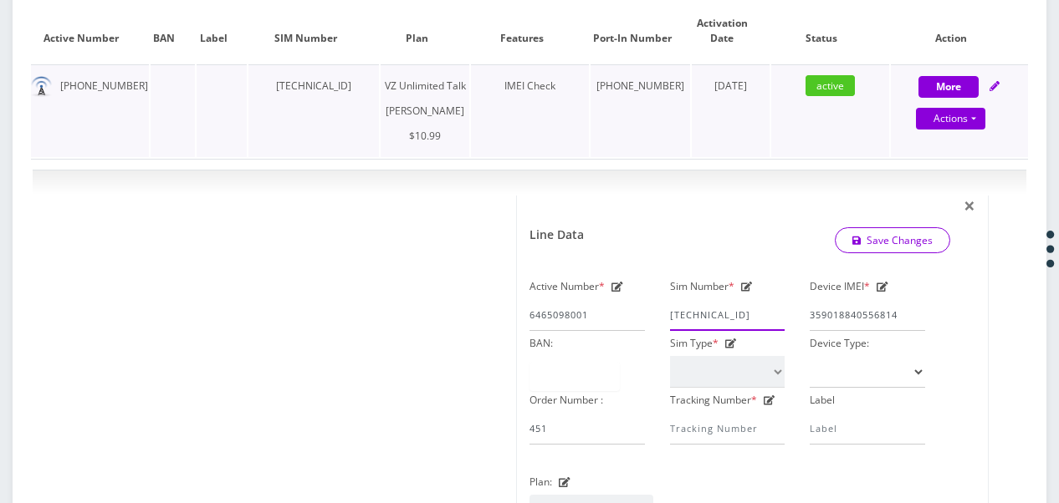
type input "[TECHNICAL_ID]"
click at [835, 228] on button "Save Changes" at bounding box center [893, 240] width 116 height 25
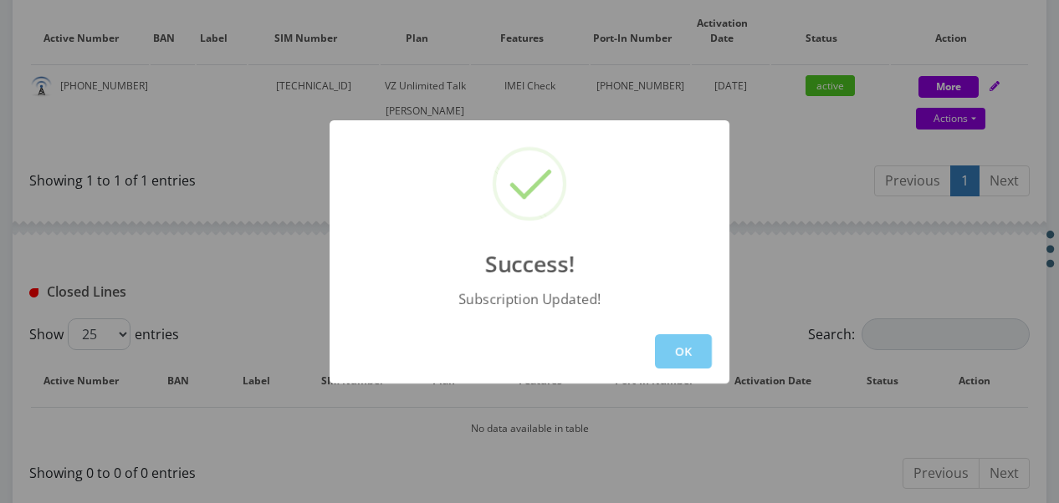
click at [682, 345] on button "OK" at bounding box center [683, 352] width 57 height 34
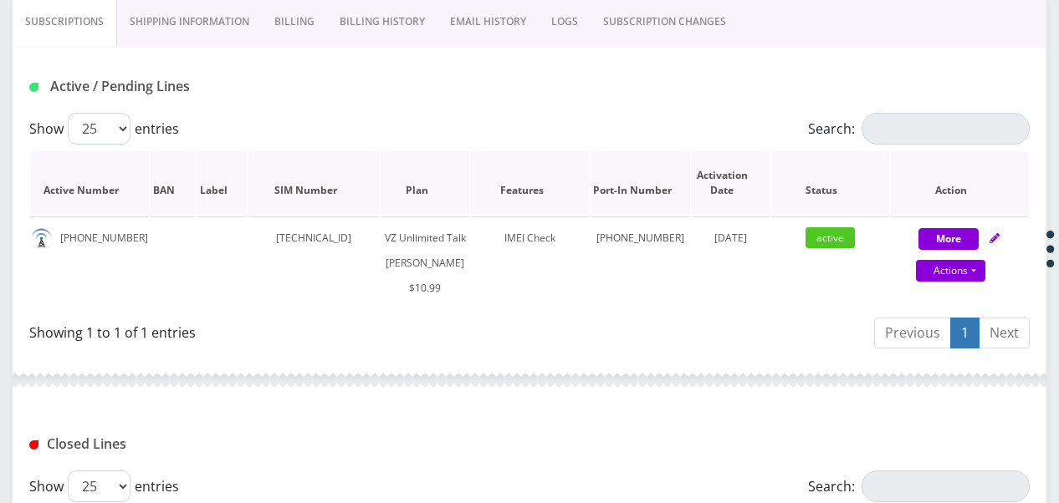
scroll to position [335, 0]
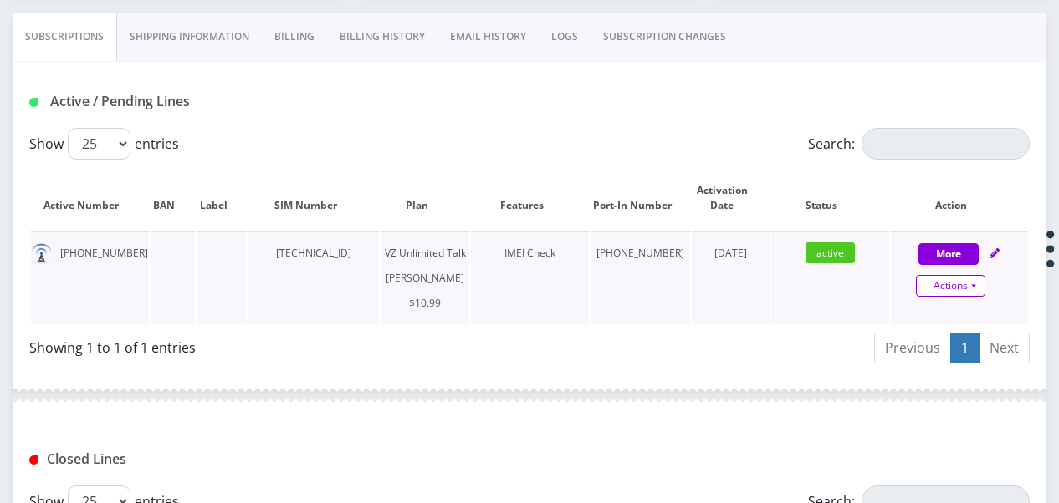
drag, startPoint x: 976, startPoint y: 290, endPoint x: 962, endPoint y: 289, distance: 14.2
click at [976, 290] on link "Actions" at bounding box center [950, 286] width 69 height 22
select select "366"
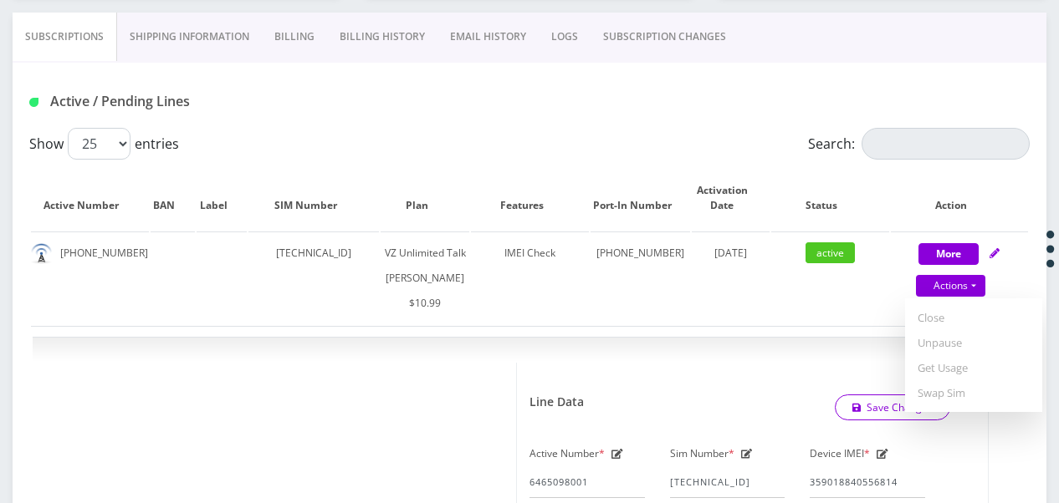
click at [657, 42] on link "SUBSCRIPTION CHANGES" at bounding box center [664, 37] width 148 height 49
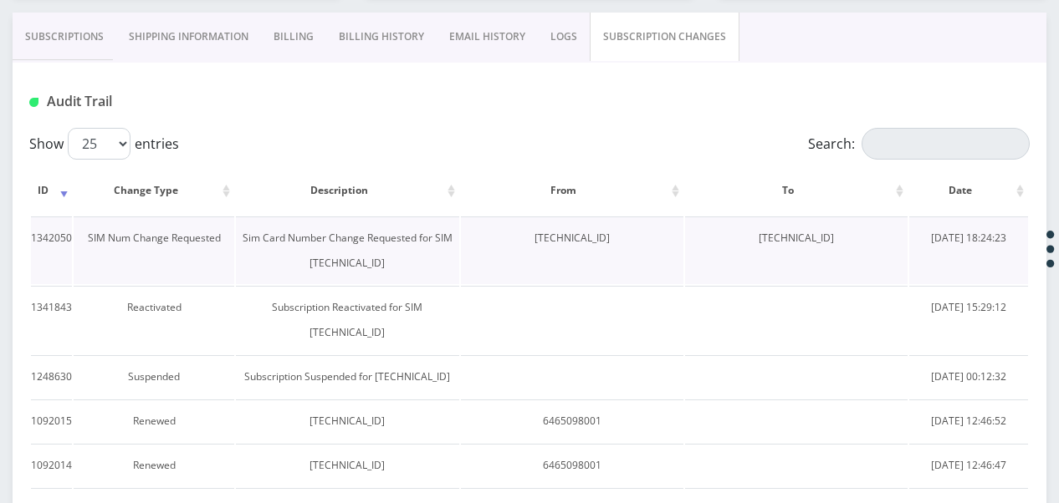
drag, startPoint x: 492, startPoint y: 239, endPoint x: 616, endPoint y: 234, distance: 123.9
click at [616, 234] on td "[TECHNICAL_ID]" at bounding box center [572, 251] width 222 height 68
drag, startPoint x: 616, startPoint y: 234, endPoint x: 789, endPoint y: 259, distance: 175.8
click at [789, 259] on td "[TECHNICAL_ID]" at bounding box center [796, 251] width 222 height 68
drag, startPoint x: 491, startPoint y: 240, endPoint x: 615, endPoint y: 234, distance: 123.9
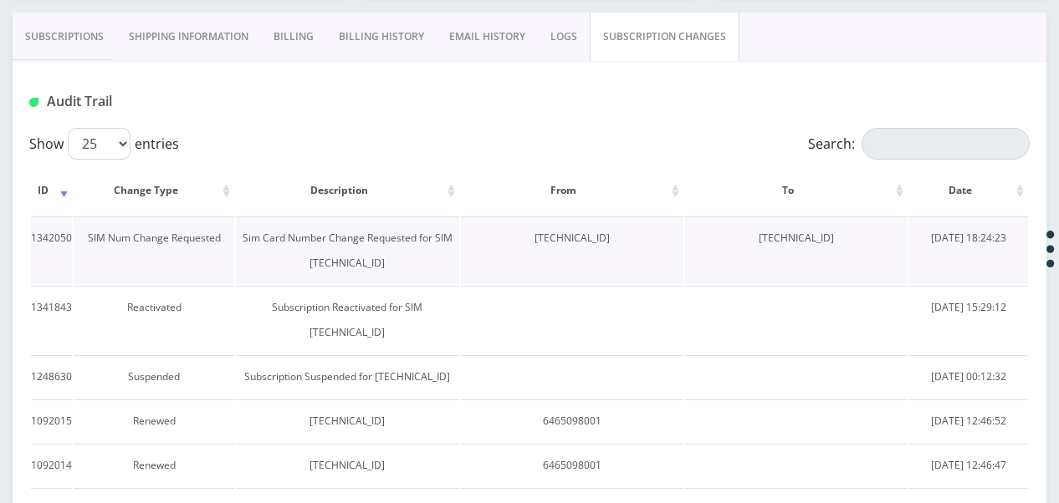
click at [615, 234] on td "[TECHNICAL_ID]" at bounding box center [572, 251] width 222 height 68
drag, startPoint x: 615, startPoint y: 234, endPoint x: 595, endPoint y: 237, distance: 19.4
copy td "[TECHNICAL_ID]"
click at [102, 38] on link "Subscriptions" at bounding box center [65, 37] width 104 height 49
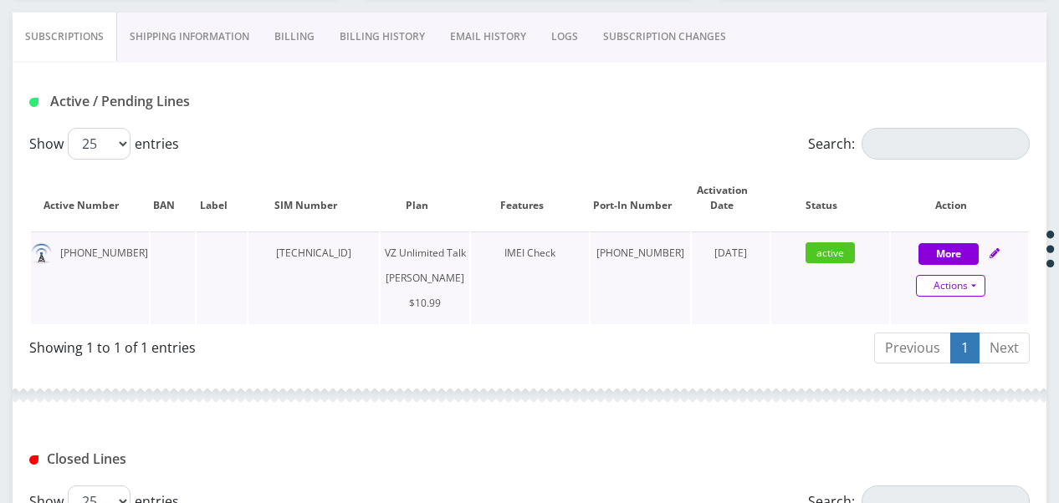
click at [978, 278] on link "Actions" at bounding box center [950, 286] width 69 height 22
select select "366"
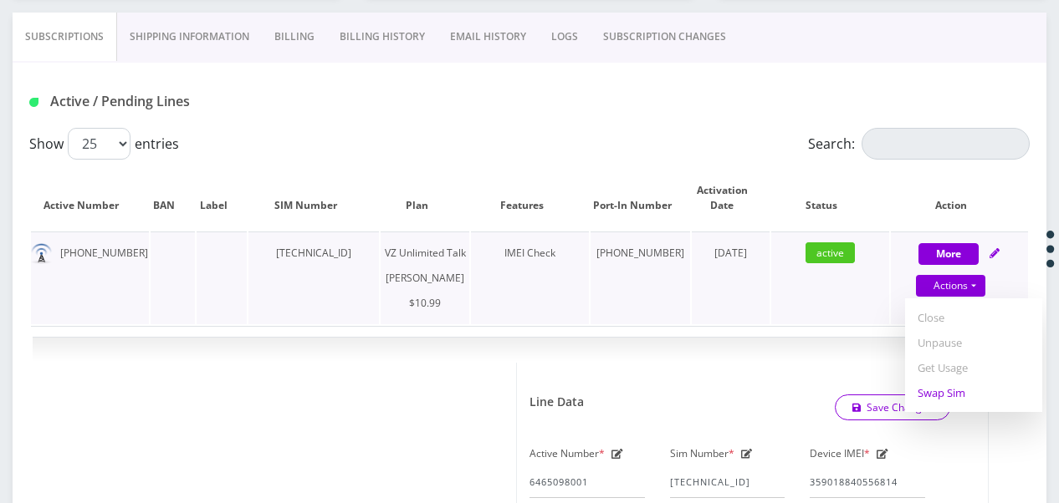
click at [948, 395] on link "Swap Sim" at bounding box center [973, 393] width 137 height 25
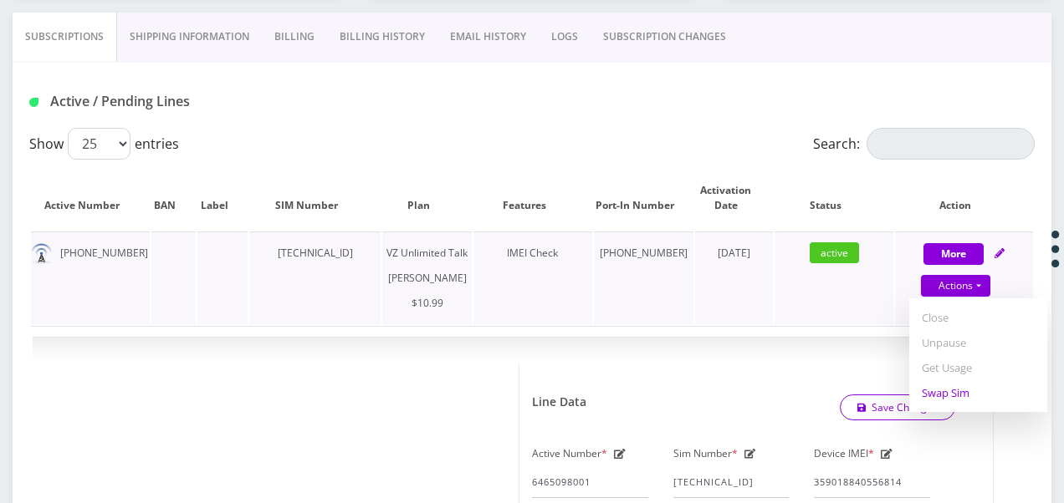
select select "366"
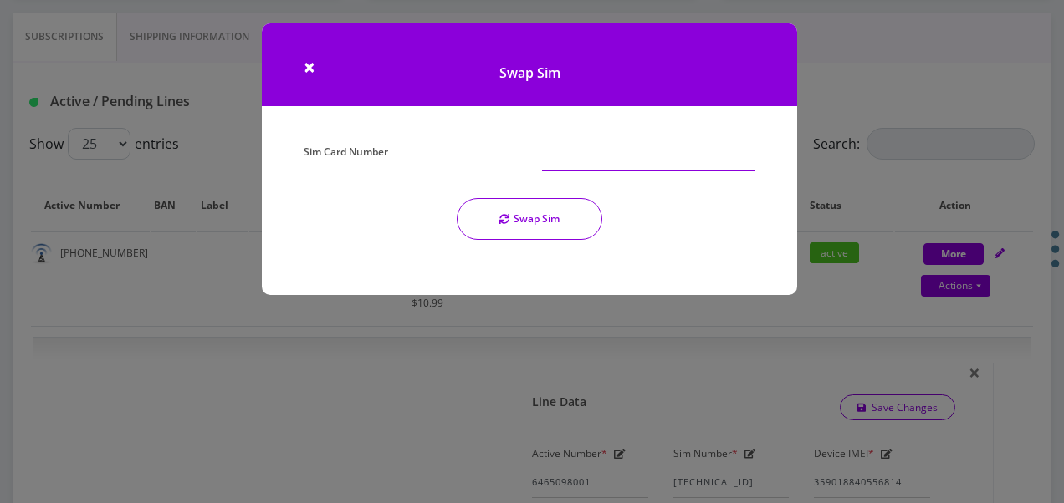
paste input "[TECHNICAL_ID]"
type input "[TECHNICAL_ID]"
click at [504, 212] on button "Swap Sim" at bounding box center [530, 219] width 146 height 42
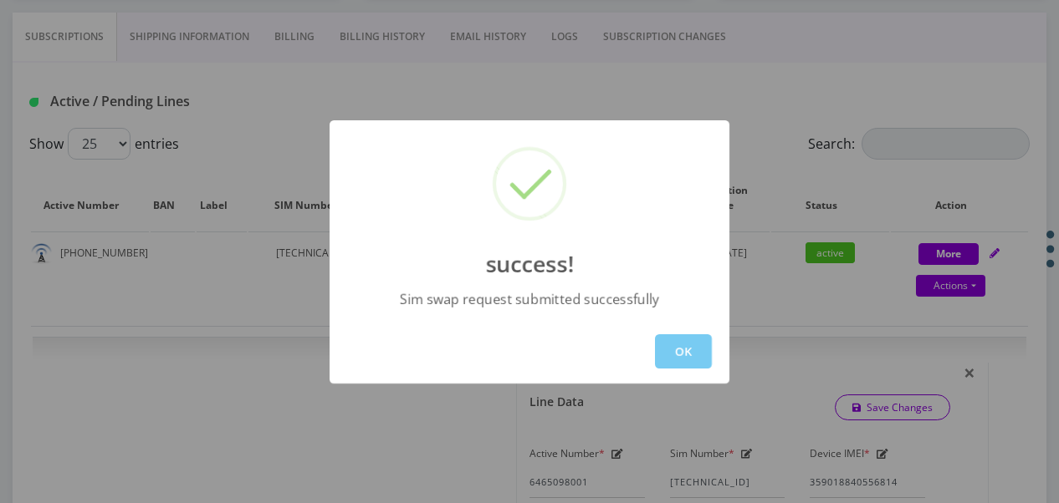
click at [672, 347] on button "OK" at bounding box center [683, 352] width 57 height 34
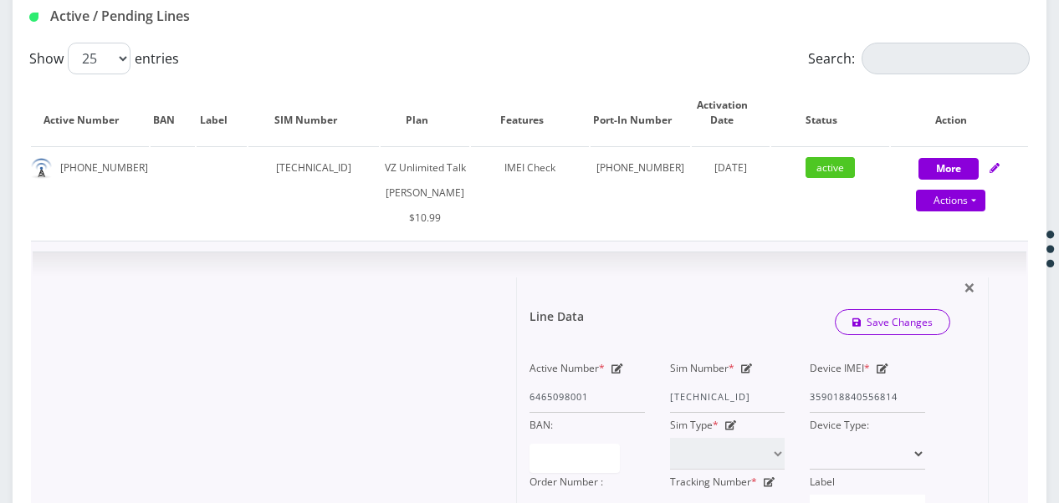
scroll to position [502, 0]
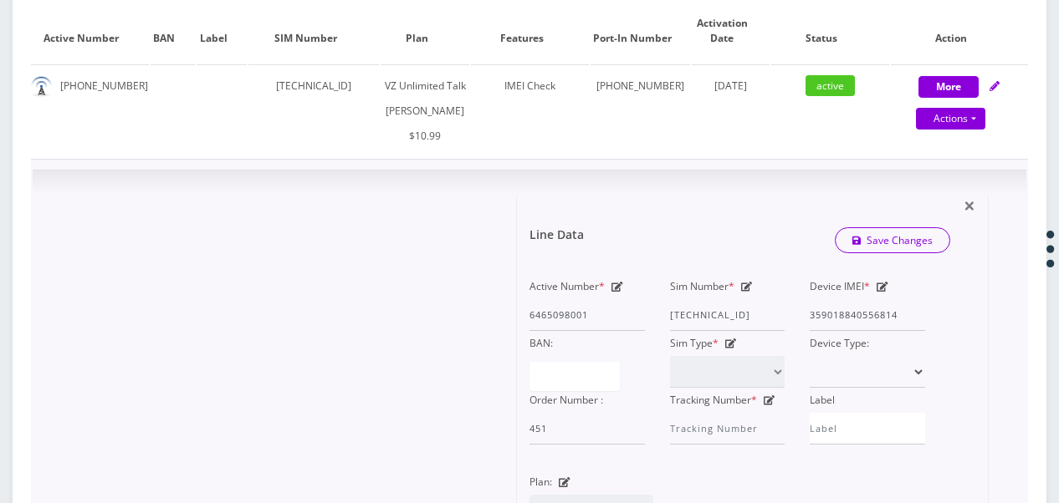
click at [742, 292] on icon at bounding box center [747, 287] width 12 height 10
click at [815, 338] on div "Active Number * 6465098001 Sim Number * 89148000010413034166 Device IMEI * 3590…" at bounding box center [727, 359] width 421 height 171
paste input "950"
type input "[TECHNICAL_ID]"
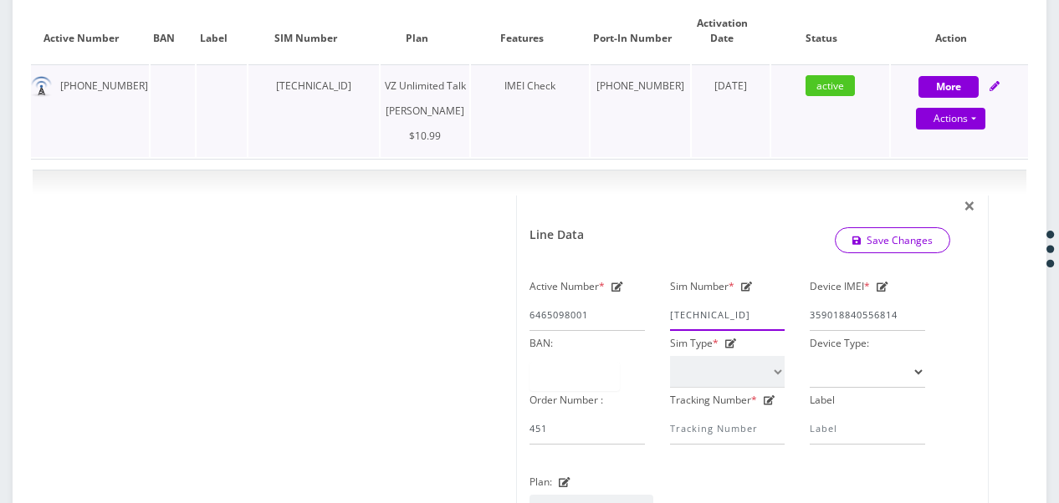
click at [835, 228] on button "Save Changes" at bounding box center [893, 240] width 116 height 25
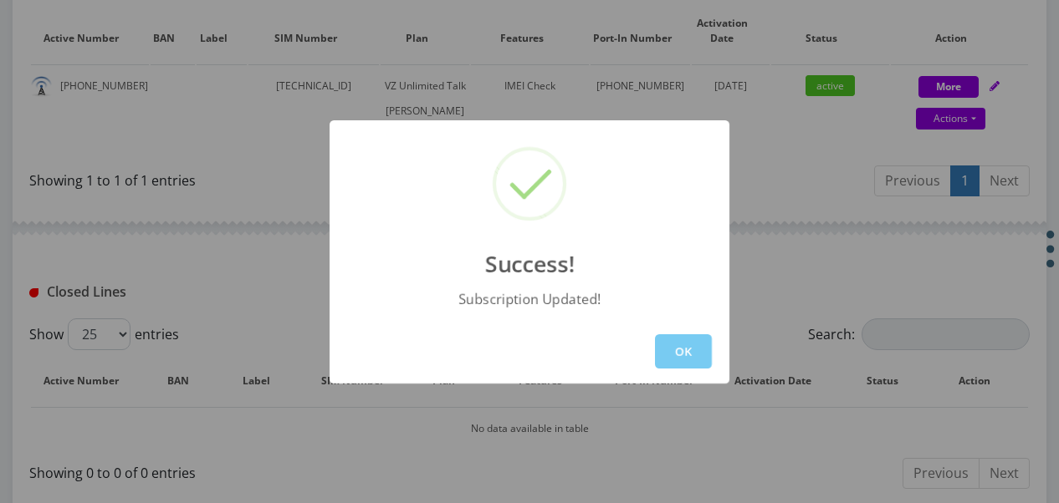
click at [655, 363] on button "OK" at bounding box center [683, 352] width 57 height 34
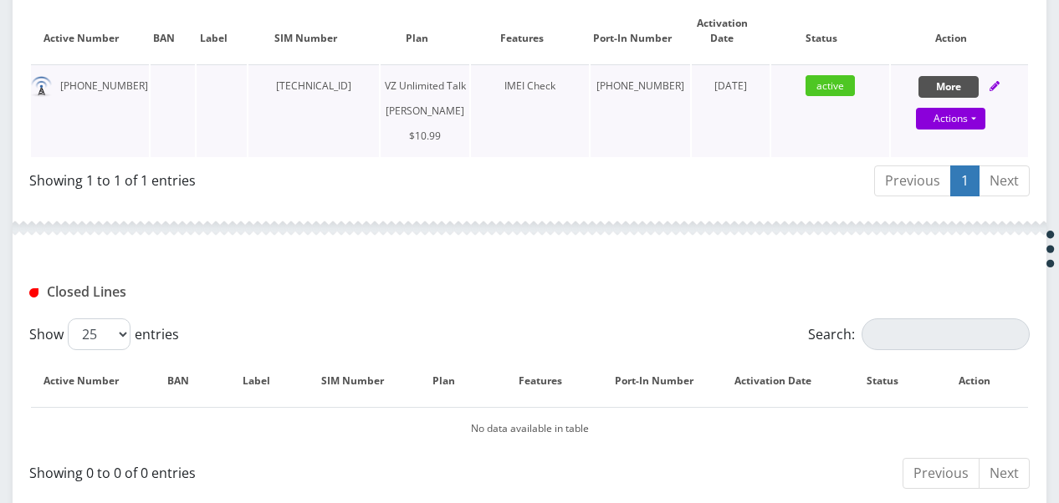
click at [940, 76] on button "More" at bounding box center [948, 87] width 60 height 22
select select "366"
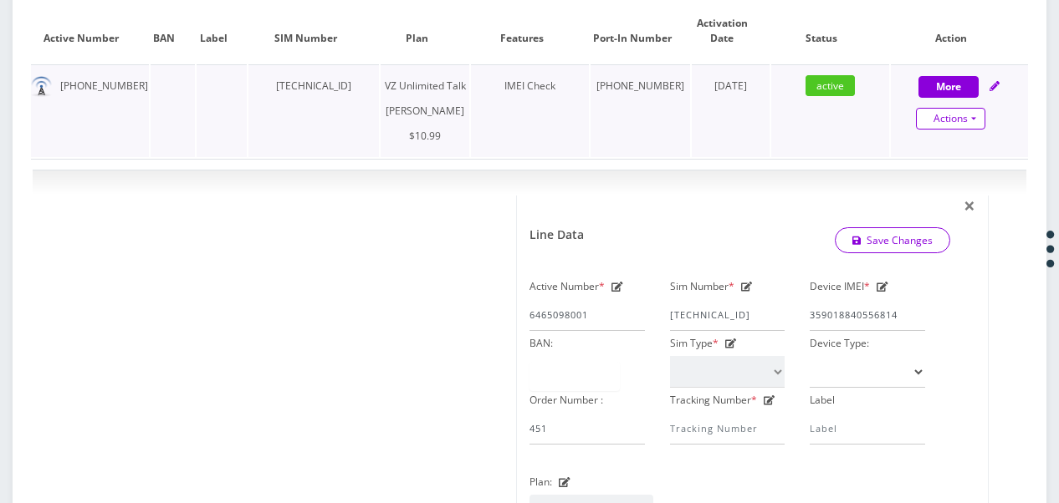
click at [968, 115] on link "Actions" at bounding box center [950, 119] width 69 height 22
select select "366"
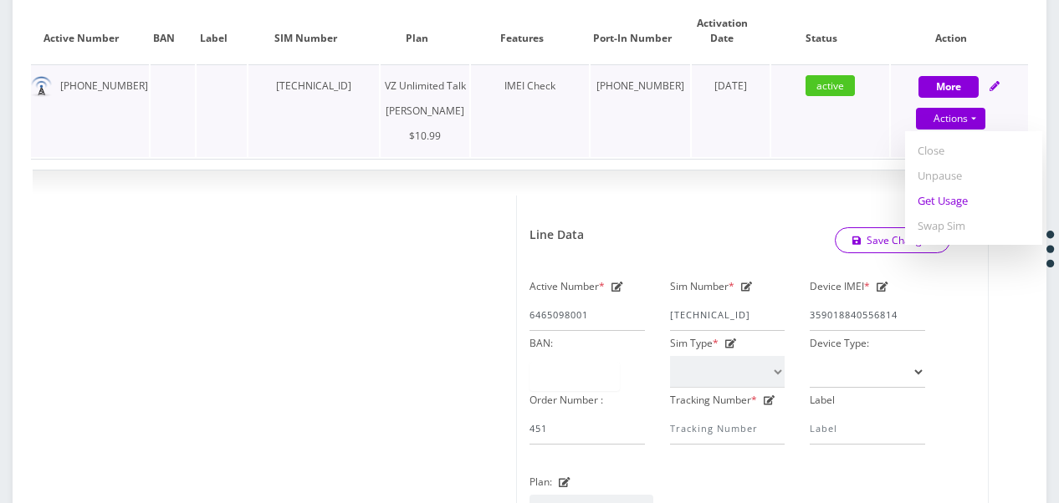
click at [945, 203] on link "Get Usage" at bounding box center [973, 200] width 137 height 25
select select "366"
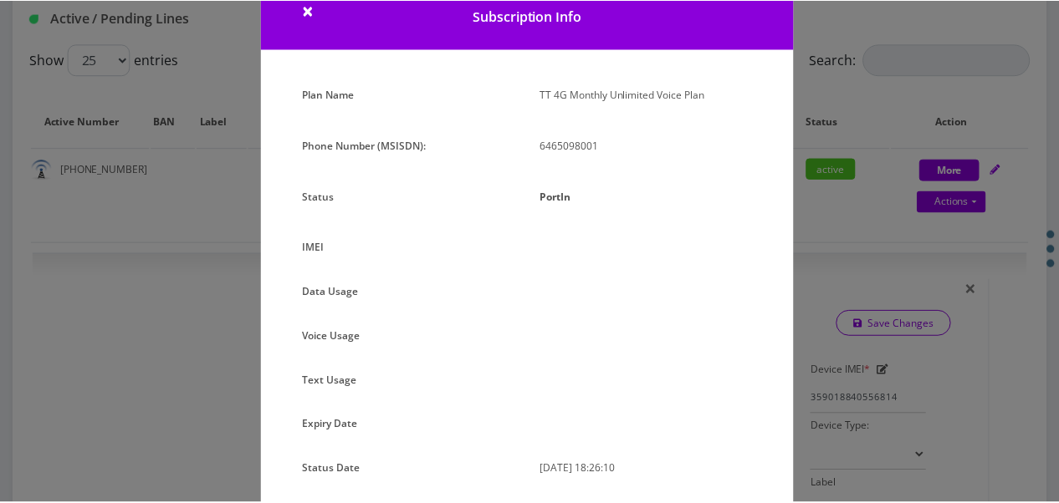
scroll to position [84, 0]
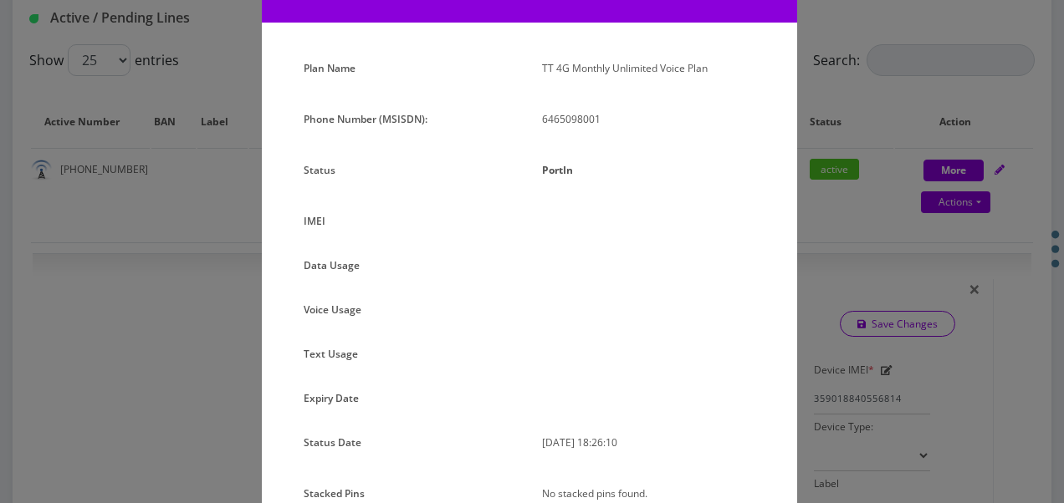
click at [835, 277] on div "× Subscription Info Plan Name TT 4G Monthly Unlimited Voice Plan Phone Number (…" at bounding box center [532, 251] width 1064 height 503
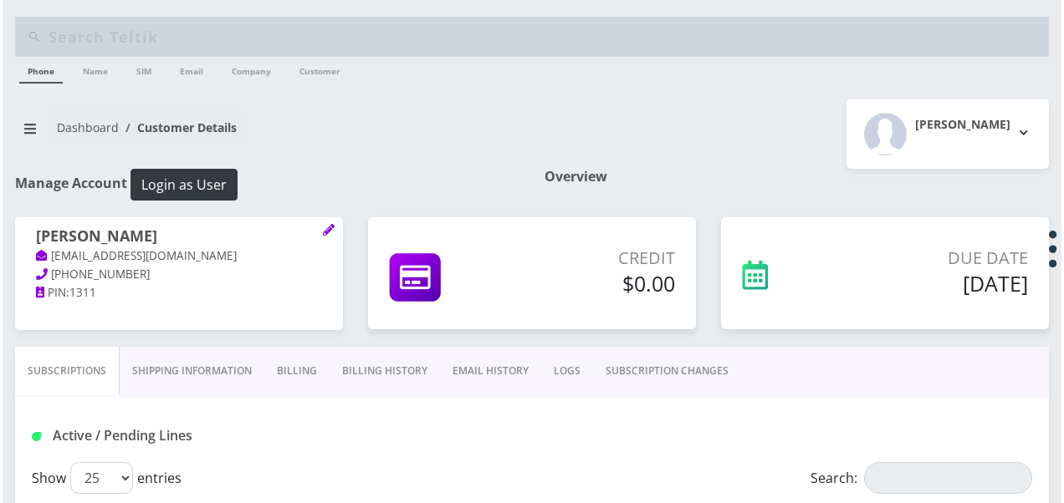
scroll to position [418, 0]
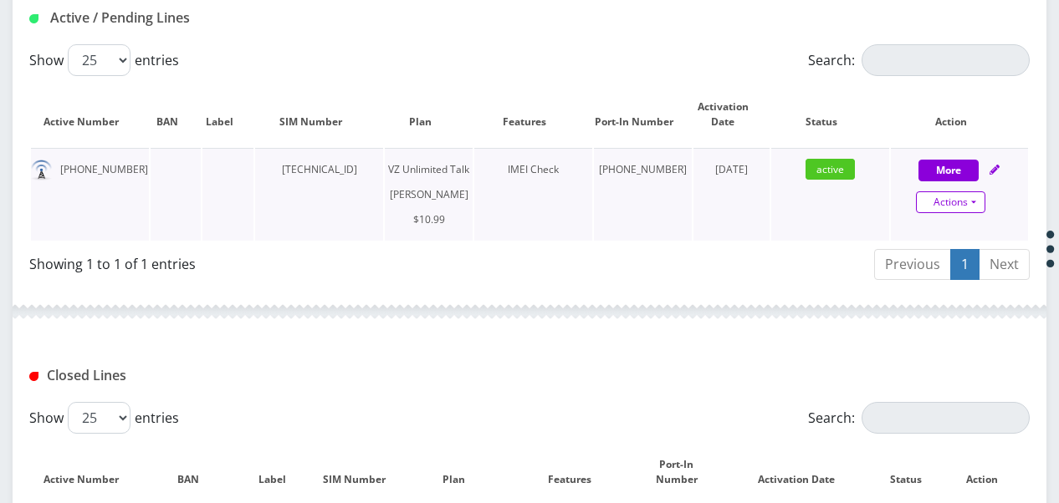
click at [980, 200] on link "Actions" at bounding box center [950, 203] width 69 height 22
select select "366"
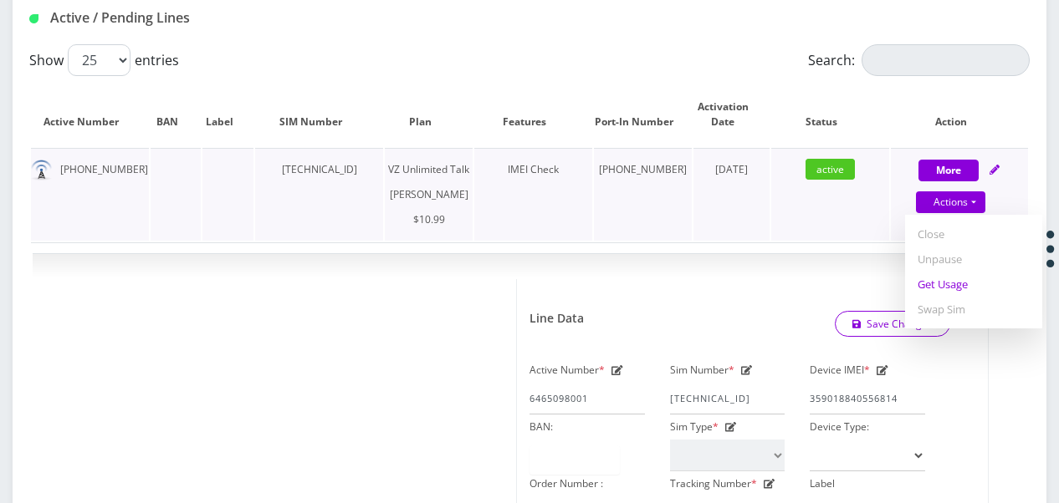
click at [948, 276] on link "Get Usage" at bounding box center [973, 284] width 137 height 25
select select "366"
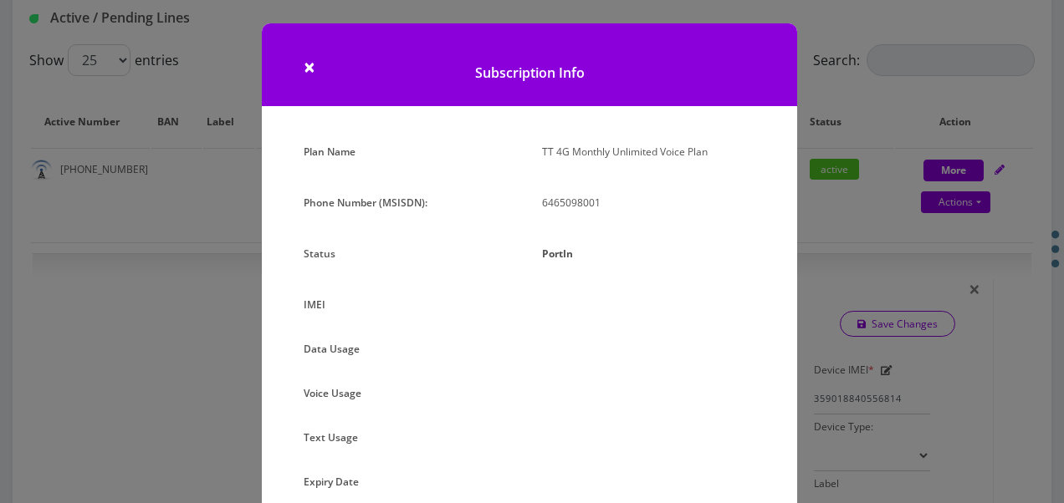
click at [850, 239] on div "× Subscription Info Plan Name TT 4G Monthly Unlimited Voice Plan Phone Number (…" at bounding box center [532, 251] width 1064 height 503
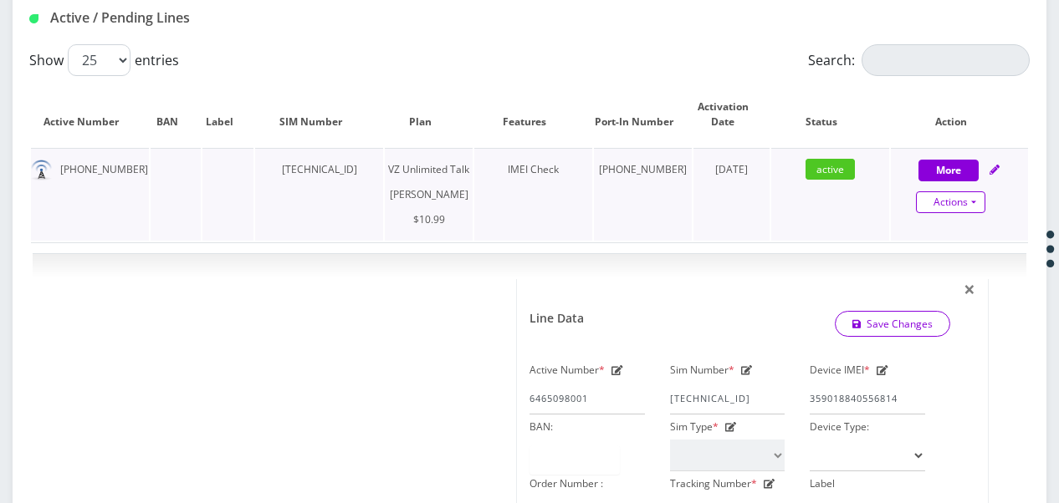
click at [976, 198] on link "Actions" at bounding box center [950, 203] width 69 height 22
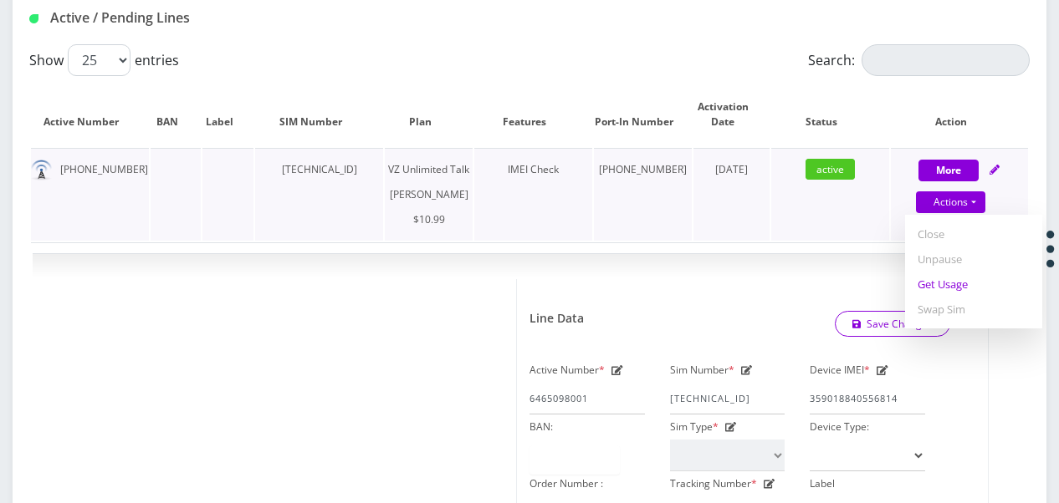
click at [939, 286] on link "Get Usage" at bounding box center [973, 284] width 137 height 25
select select "366"
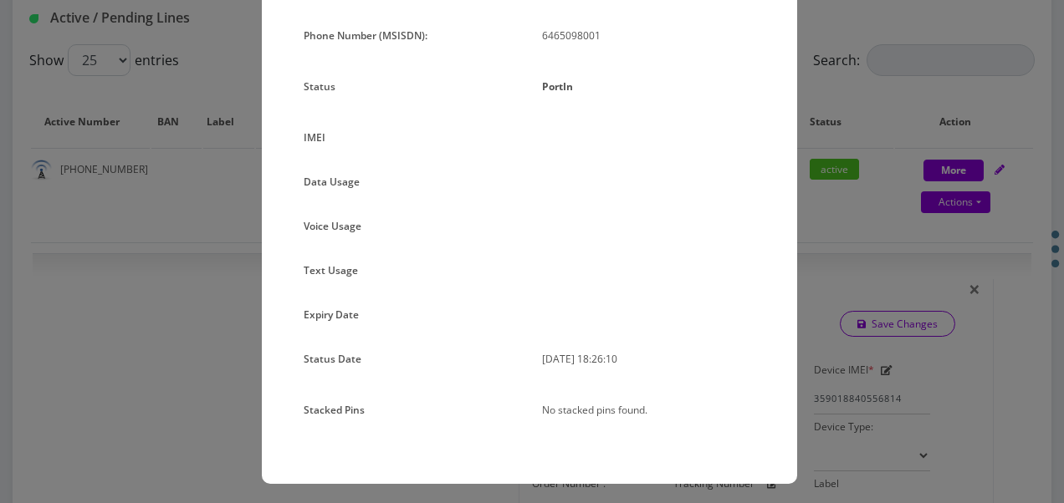
scroll to position [171, 0]
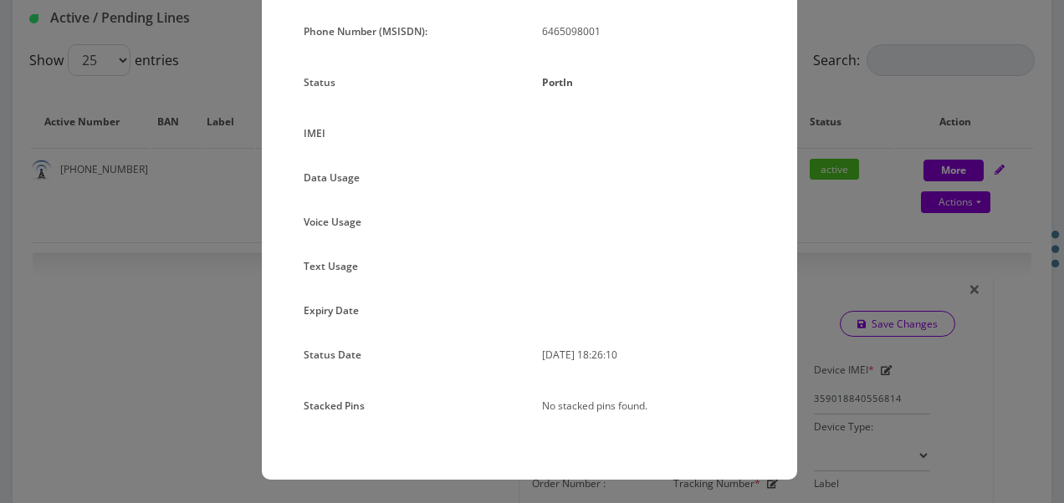
click at [840, 191] on div "× Subscription Info Plan Name TT 4G Monthly Unlimited Voice Plan Phone Number (…" at bounding box center [532, 251] width 1064 height 503
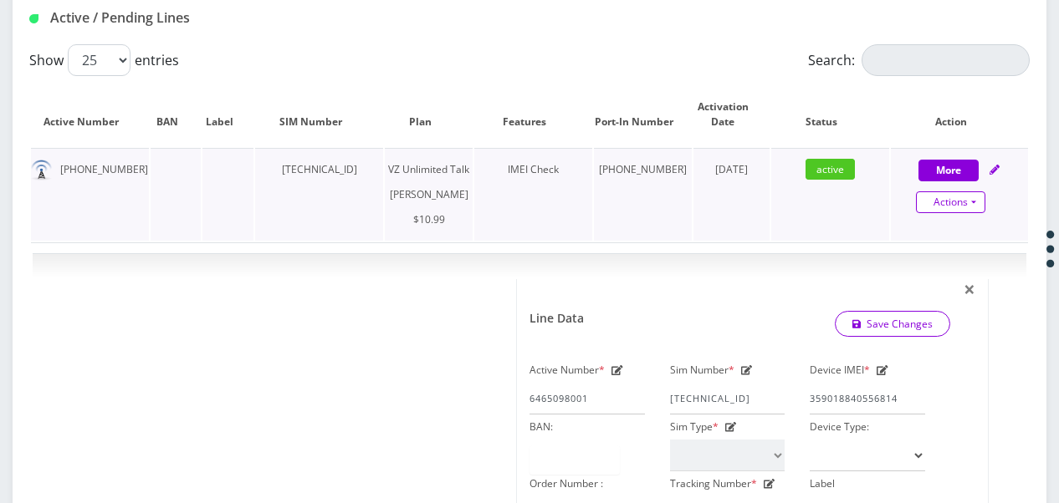
click at [972, 208] on link "Actions" at bounding box center [950, 203] width 69 height 22
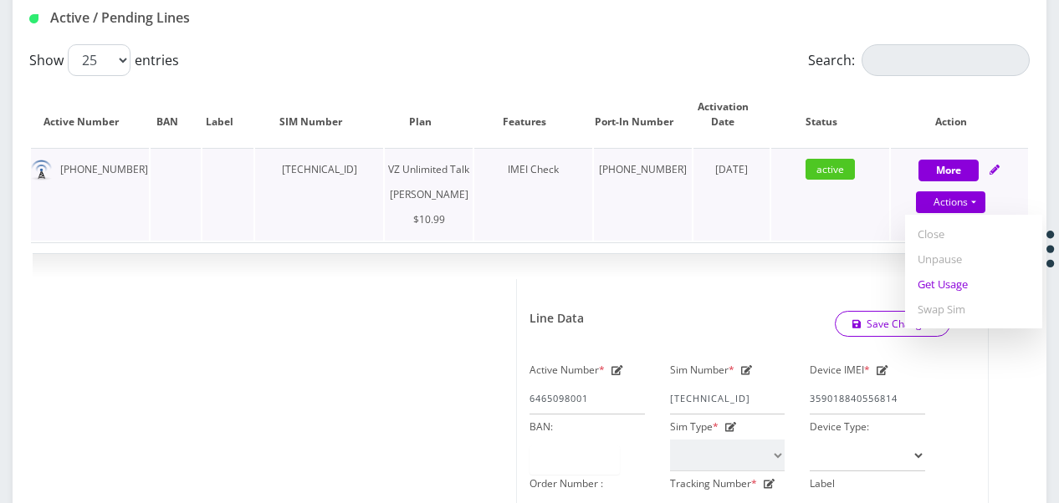
click at [938, 283] on link "Get Usage" at bounding box center [973, 284] width 137 height 25
select select "366"
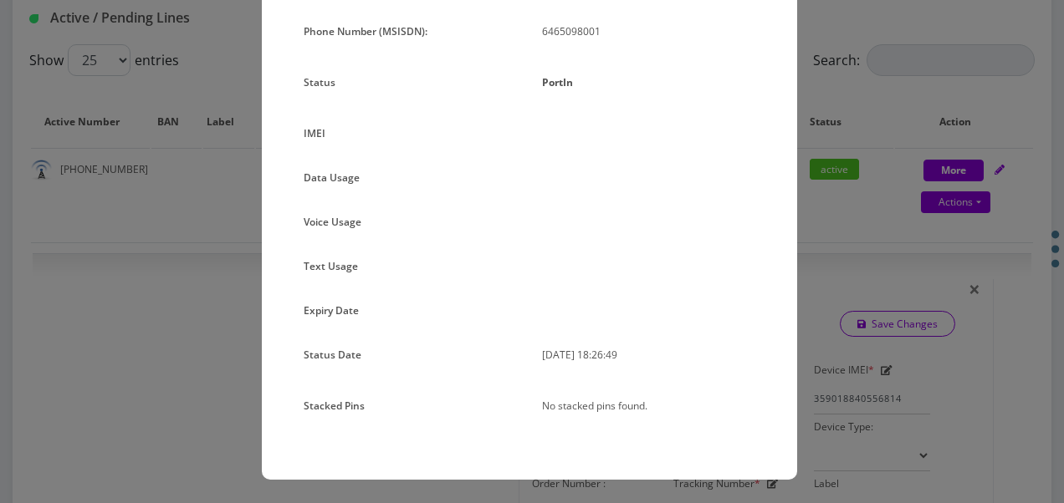
click at [886, 268] on div "× Subscription Info Plan Name TT 4G Monthly Unlimited Voice Plan Phone Number (…" at bounding box center [532, 251] width 1064 height 503
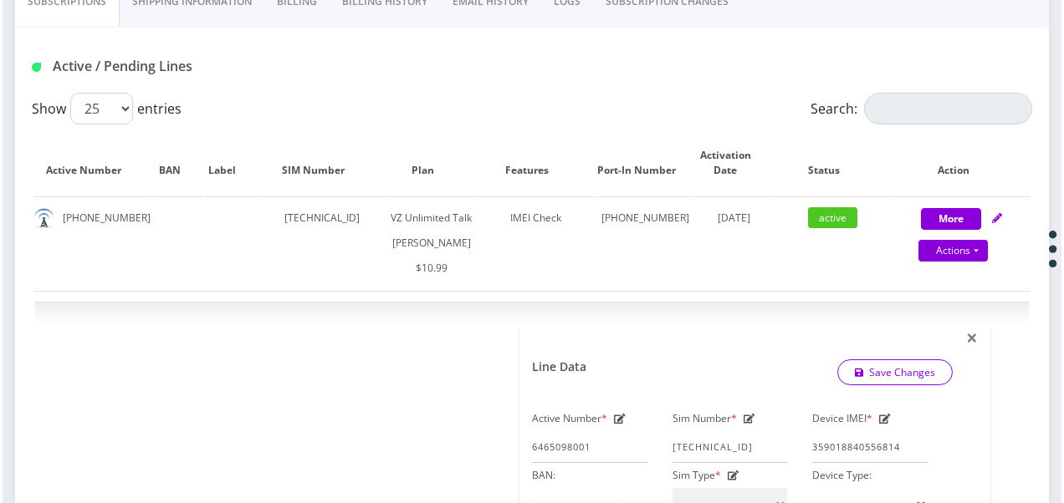
scroll to position [335, 0]
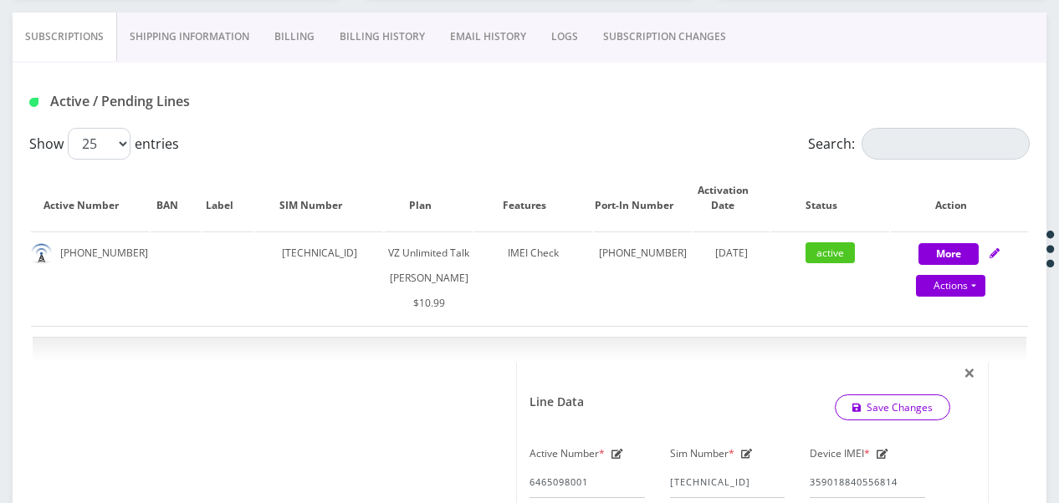
click at [641, 17] on link "SUBSCRIPTION CHANGES" at bounding box center [664, 37] width 148 height 49
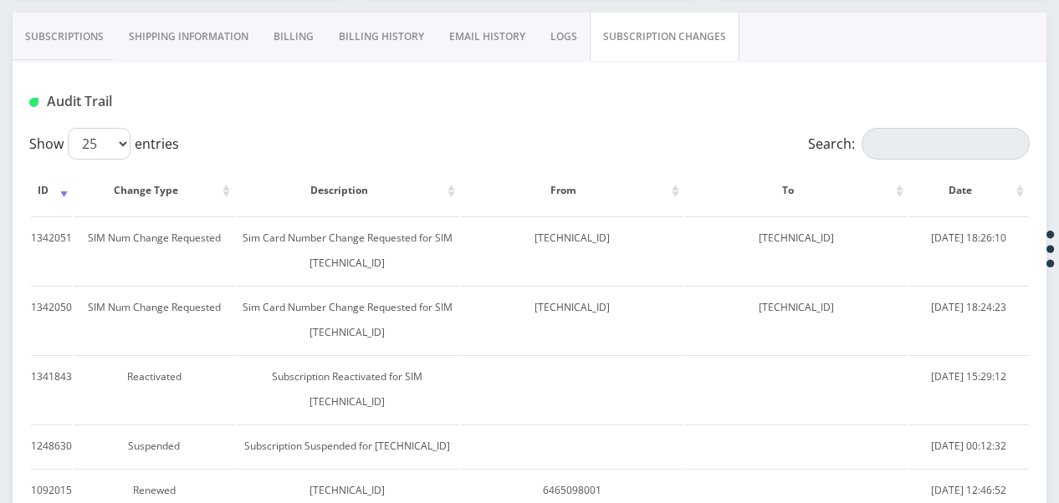
click at [79, 44] on link "Subscriptions" at bounding box center [65, 37] width 104 height 49
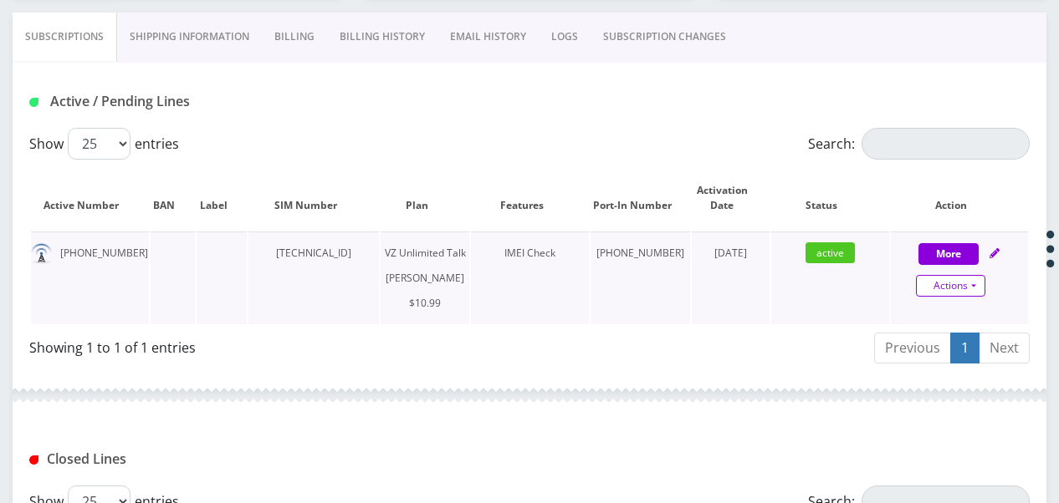
click at [980, 281] on link "Actions" at bounding box center [950, 286] width 69 height 22
select select "366"
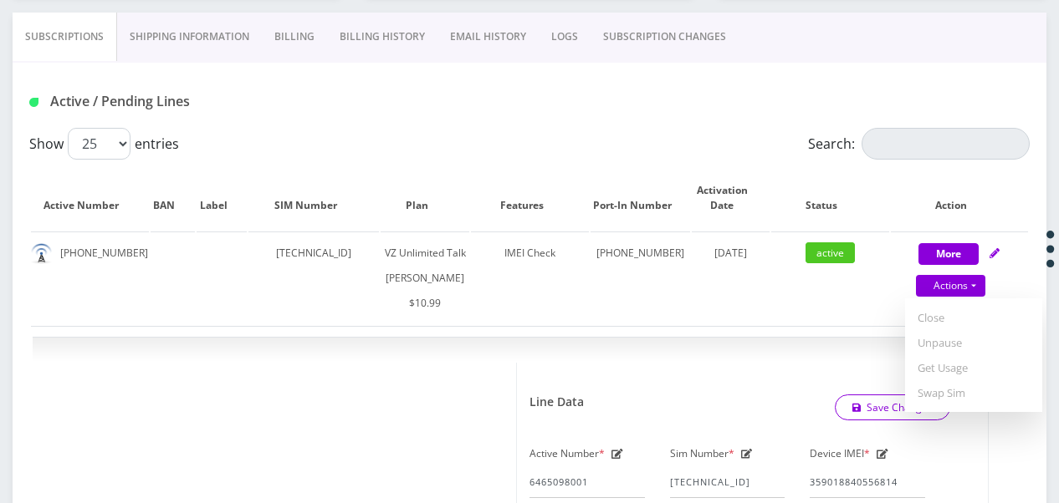
click at [963, 370] on link "Get Usage" at bounding box center [973, 367] width 137 height 25
select select "366"
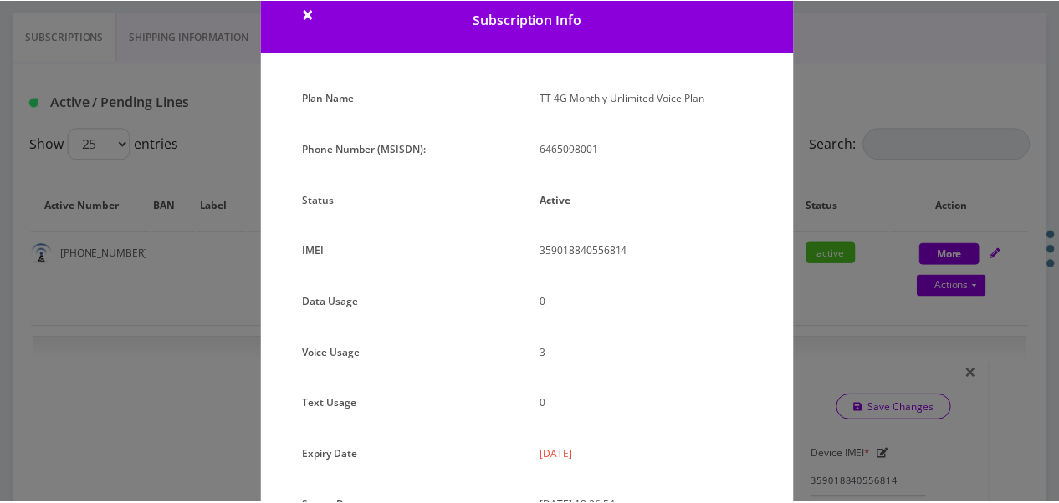
scroll to position [38, 0]
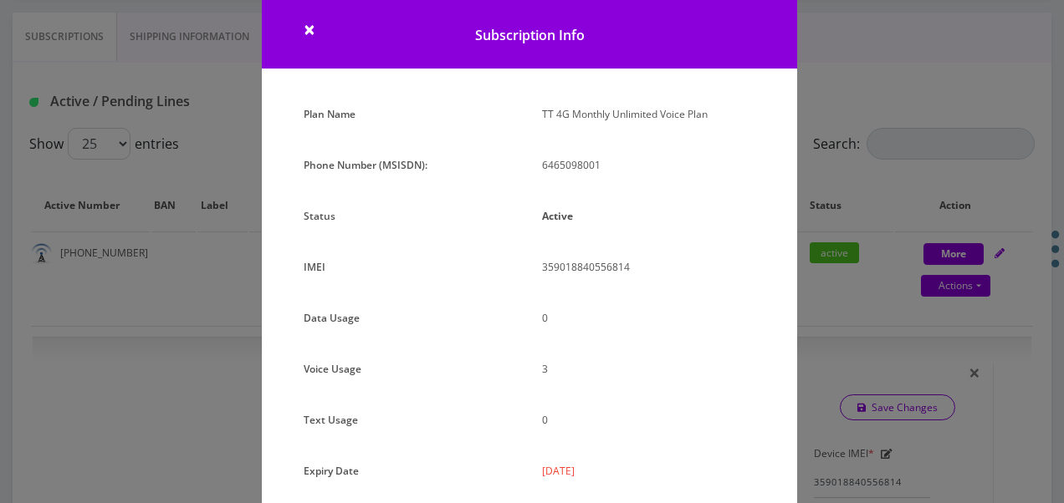
click at [853, 304] on div "× Subscription Info Plan Name TT 4G Monthly Unlimited Voice Plan Phone Number (…" at bounding box center [532, 251] width 1064 height 503
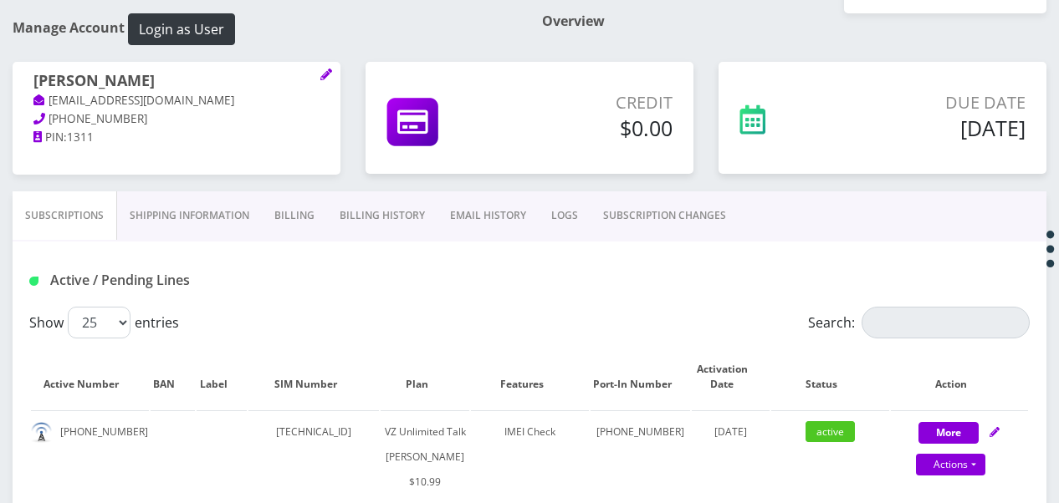
scroll to position [335, 0]
